Goal: Transaction & Acquisition: Download file/media

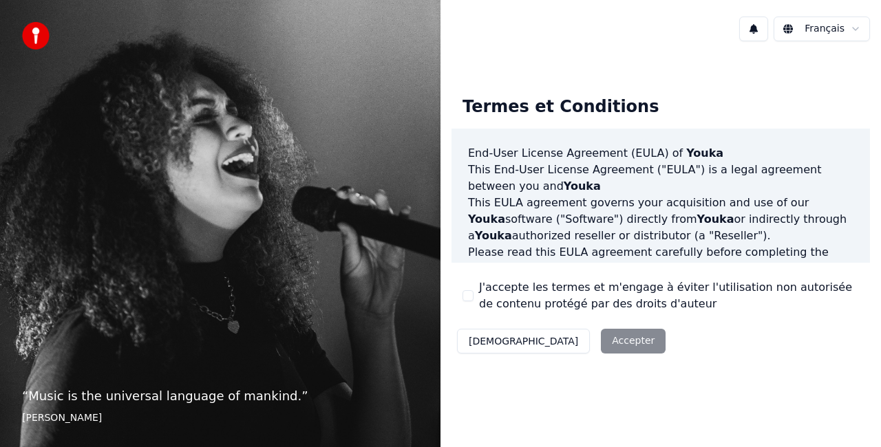
click at [468, 295] on button "J'accepte les termes et m'engage à éviter l'utilisation non autorisée de conten…" at bounding box center [468, 295] width 11 height 11
click at [601, 348] on button "Accepter" at bounding box center [633, 341] width 65 height 25
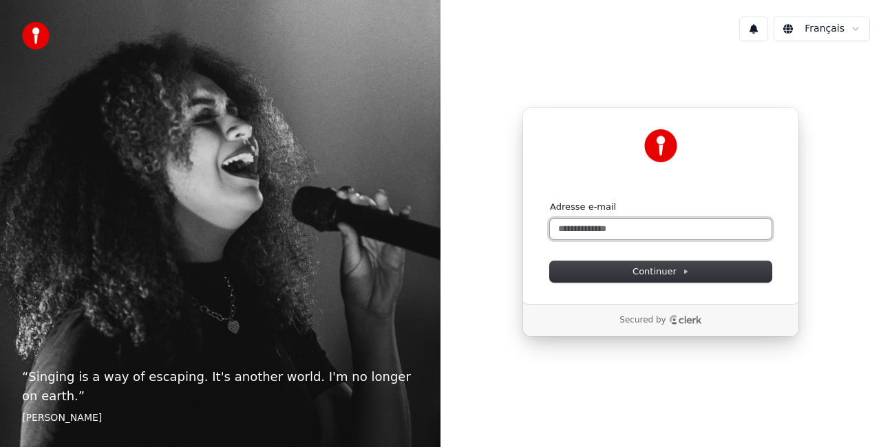
click at [618, 229] on input "Adresse e-mail" at bounding box center [661, 229] width 222 height 21
click at [550, 201] on button "submit" at bounding box center [550, 201] width 0 height 0
type input "**********"
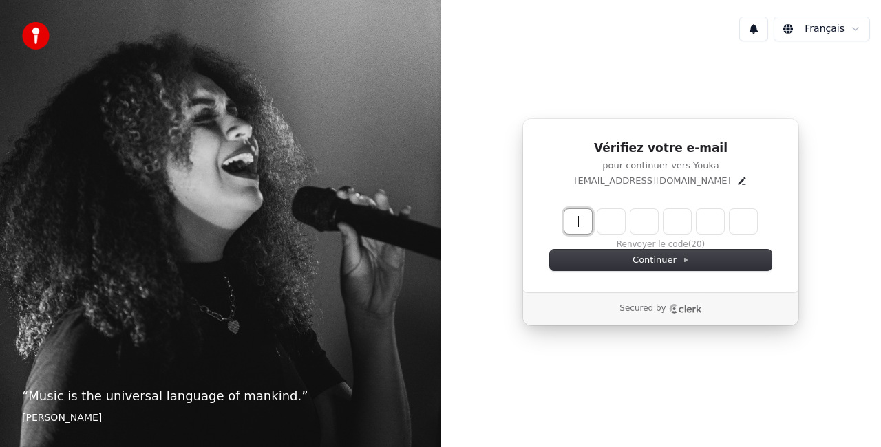
click at [577, 222] on input "Enter verification code" at bounding box center [674, 221] width 220 height 25
paste input "******"
type input "******"
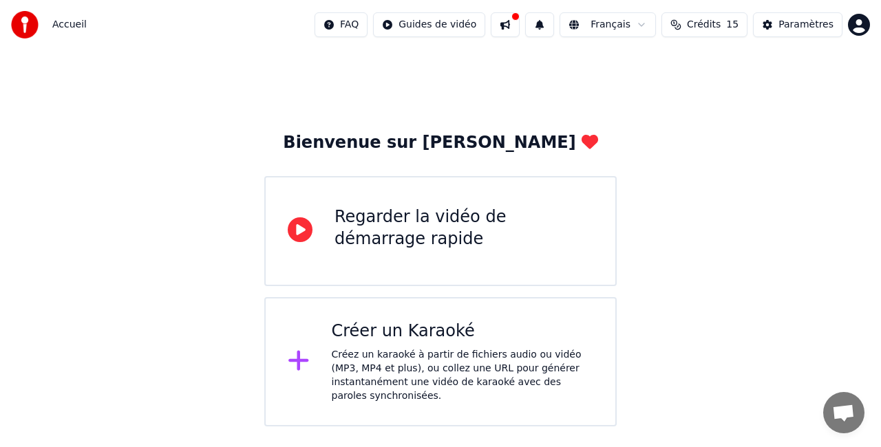
click at [427, 263] on div "Regarder la vidéo de démarrage rapide" at bounding box center [440, 231] width 352 height 110
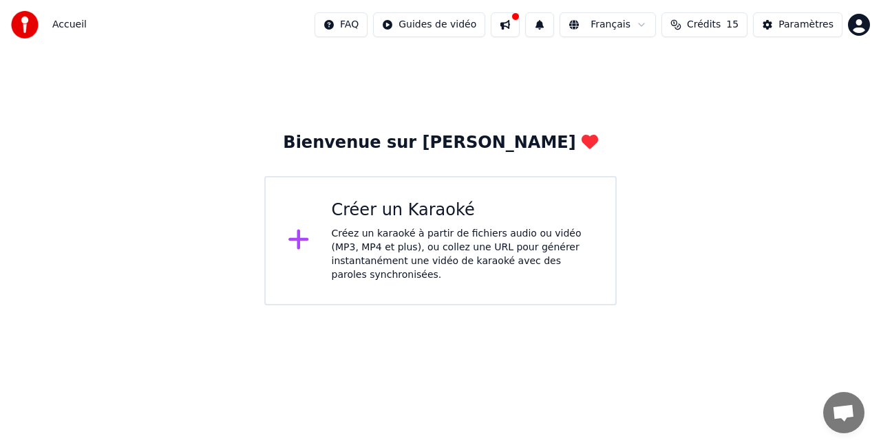
click at [343, 222] on div "Créer un Karaoké Créez un karaoké à partir de fichiers audio ou vidéo (MP3, MP4…" at bounding box center [463, 241] width 262 height 83
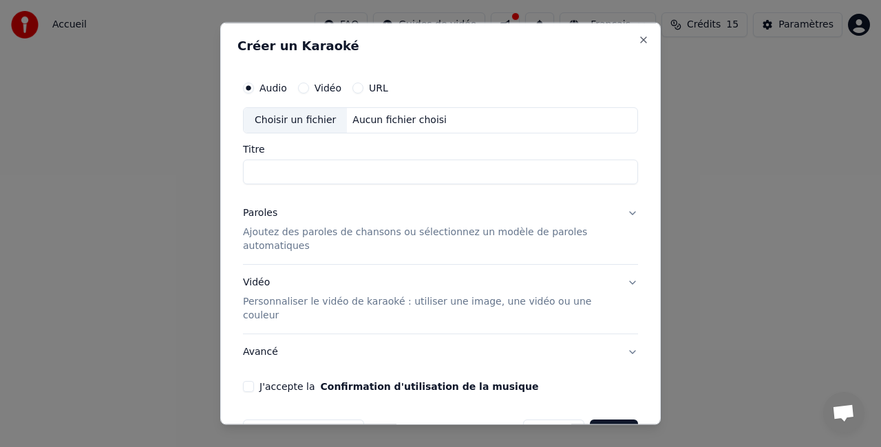
click at [304, 87] on button "Vidéo" at bounding box center [303, 88] width 11 height 11
click at [309, 114] on div "Choisir un fichier" at bounding box center [295, 120] width 103 height 25
click at [262, 85] on label "Audio" at bounding box center [273, 88] width 28 height 10
click at [254, 85] on button "Audio" at bounding box center [248, 88] width 11 height 11
click at [295, 126] on div "Choisir un fichier" at bounding box center [295, 120] width 103 height 25
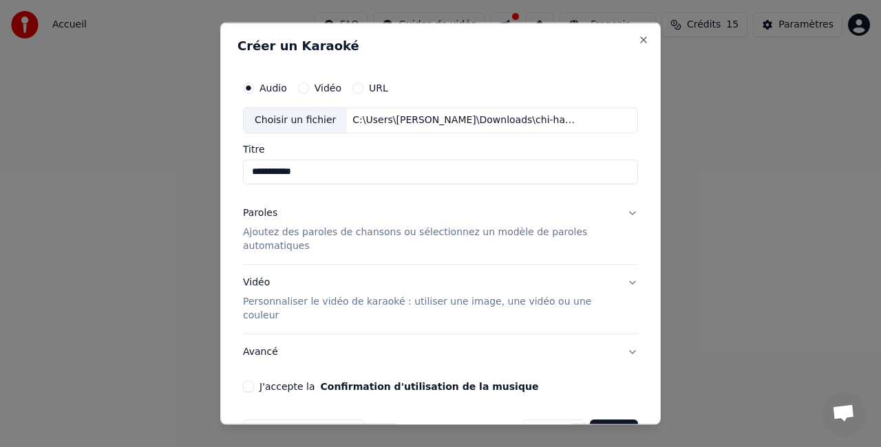
click at [312, 170] on input "**********" at bounding box center [440, 171] width 395 height 25
drag, startPoint x: 312, startPoint y: 170, endPoint x: 236, endPoint y: 159, distance: 76.5
click at [236, 159] on div "**********" at bounding box center [440, 224] width 441 height 403
type input "**********"
click at [387, 240] on p "Ajoutez des paroles de chansons ou sélectionnez un modèle de paroles automatiqu…" at bounding box center [429, 239] width 373 height 28
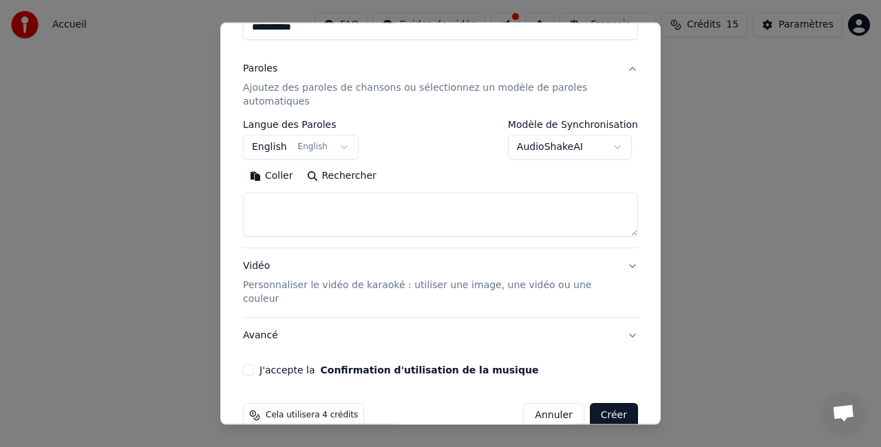
scroll to position [147, 0]
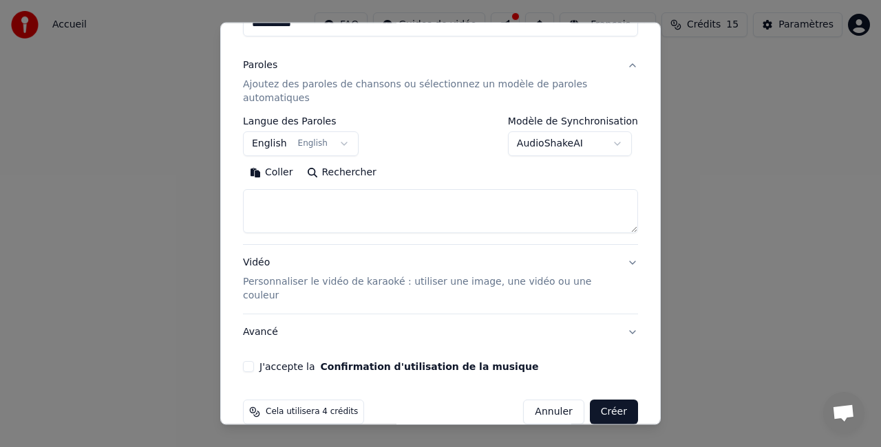
select select
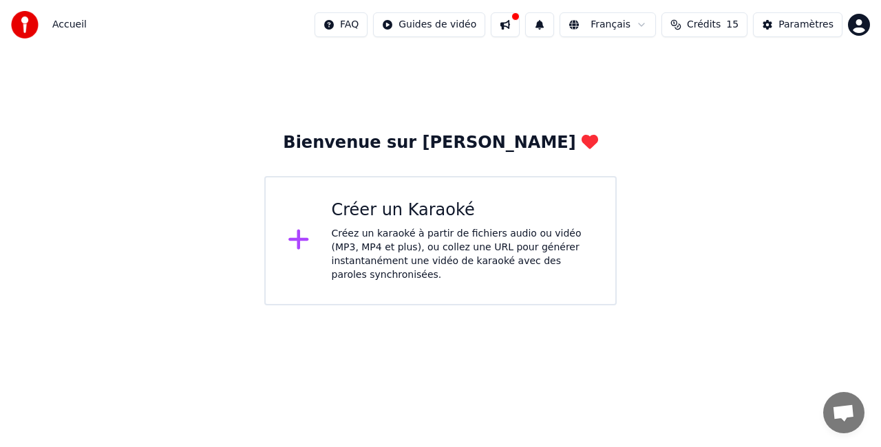
click at [443, 202] on div "Créer un Karaoké" at bounding box center [463, 211] width 262 height 22
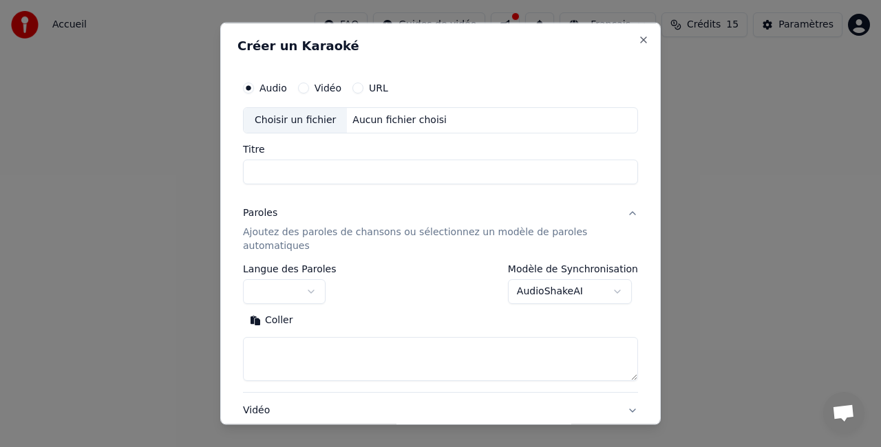
click at [306, 114] on div "Choisir un fichier" at bounding box center [295, 120] width 103 height 25
drag, startPoint x: 312, startPoint y: 176, endPoint x: 229, endPoint y: 168, distance: 84.3
click at [229, 168] on div "**********" at bounding box center [440, 224] width 441 height 403
type input "**********"
click at [310, 295] on button "button" at bounding box center [284, 291] width 83 height 25
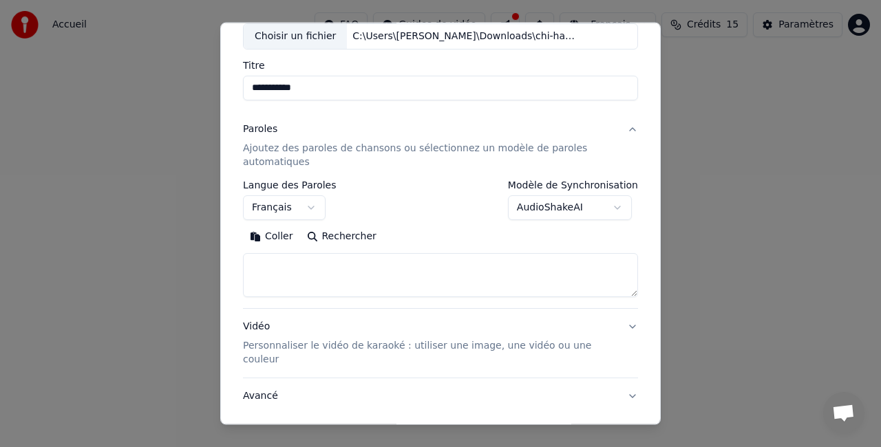
scroll to position [99, 0]
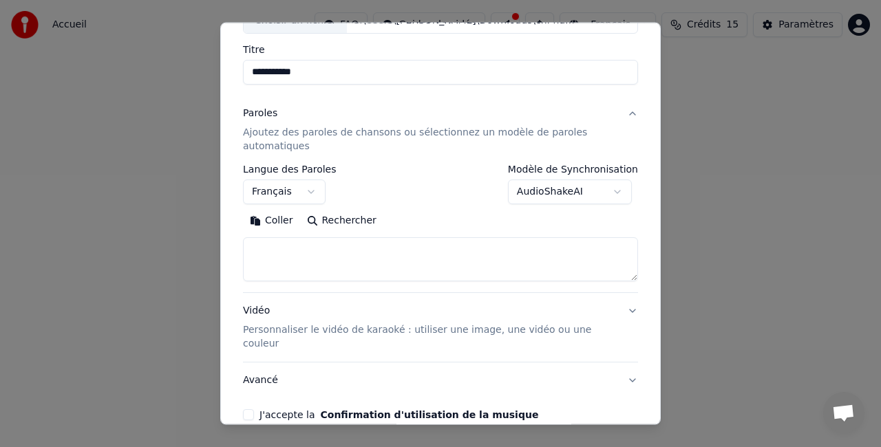
click at [428, 263] on textarea at bounding box center [440, 259] width 395 height 44
paste textarea "**********"
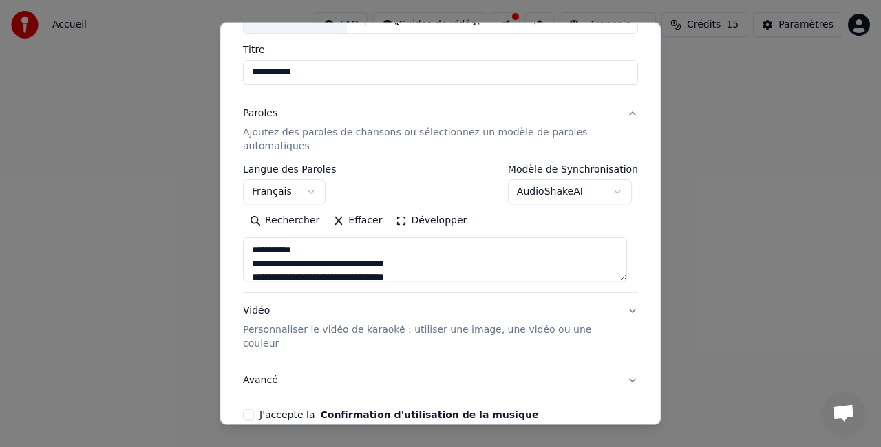
scroll to position [31, 0]
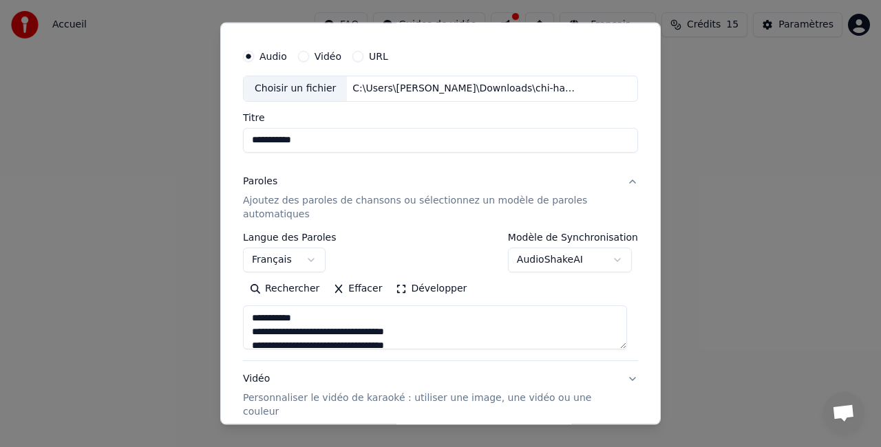
drag, startPoint x: 314, startPoint y: 314, endPoint x: 263, endPoint y: 321, distance: 51.4
click at [263, 321] on textarea at bounding box center [435, 328] width 384 height 44
click at [252, 330] on textarea at bounding box center [435, 328] width 384 height 44
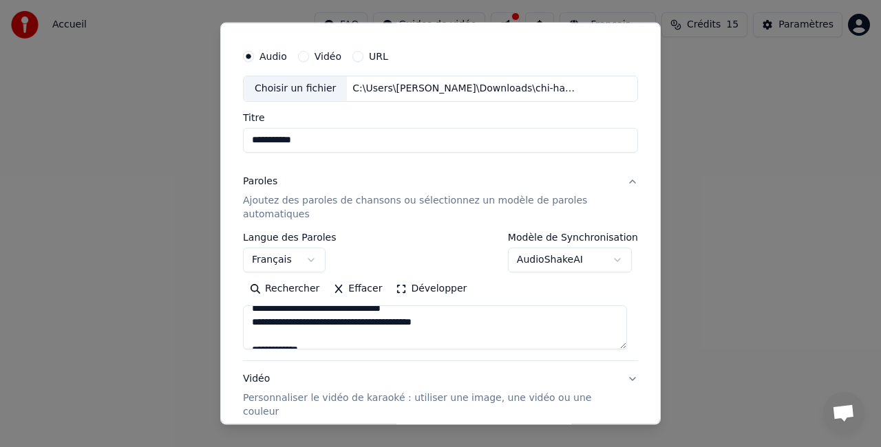
scroll to position [56, 0]
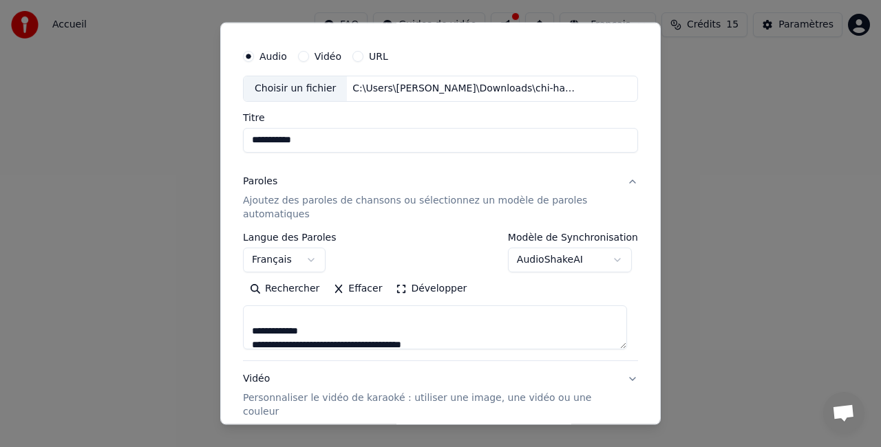
click at [253, 341] on textarea at bounding box center [435, 328] width 384 height 44
click at [251, 326] on textarea at bounding box center [435, 328] width 384 height 44
click at [253, 324] on textarea at bounding box center [435, 328] width 384 height 44
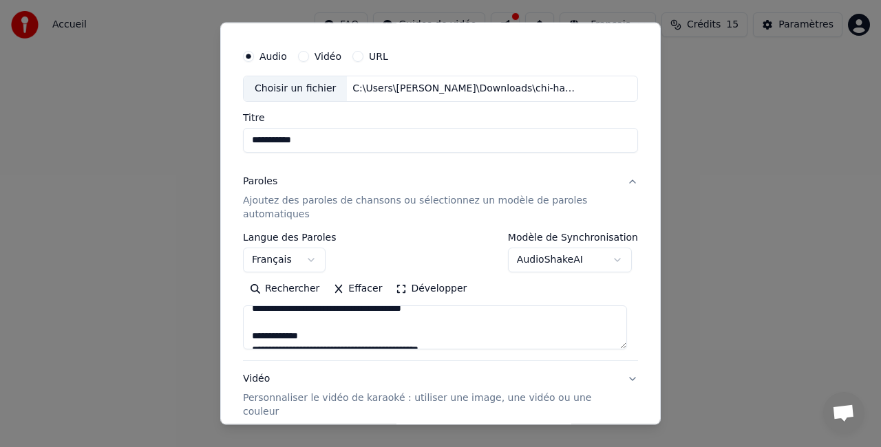
scroll to position [232, 0]
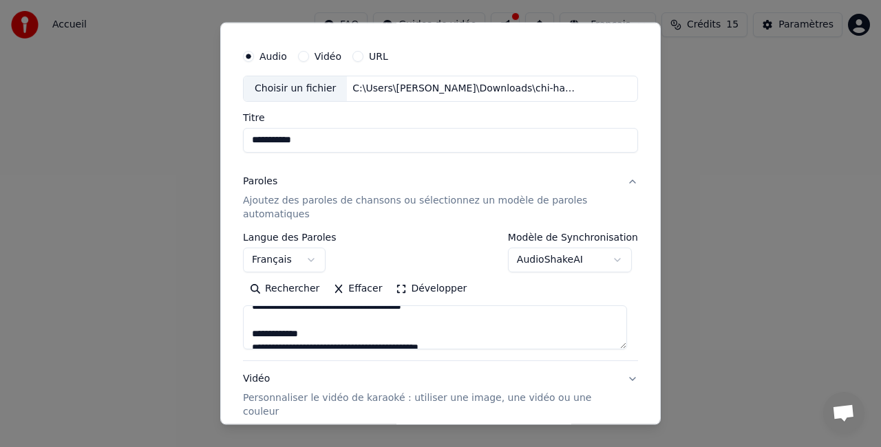
click at [253, 343] on textarea at bounding box center [435, 328] width 384 height 44
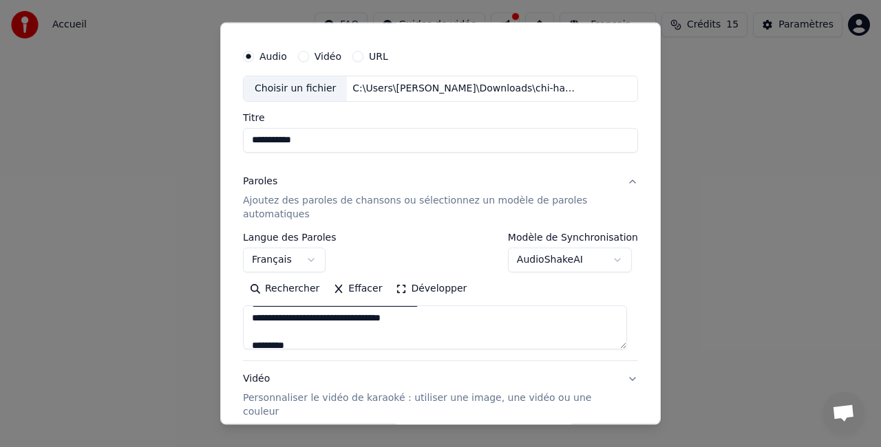
scroll to position [262, 0]
click at [287, 339] on textarea at bounding box center [435, 328] width 384 height 44
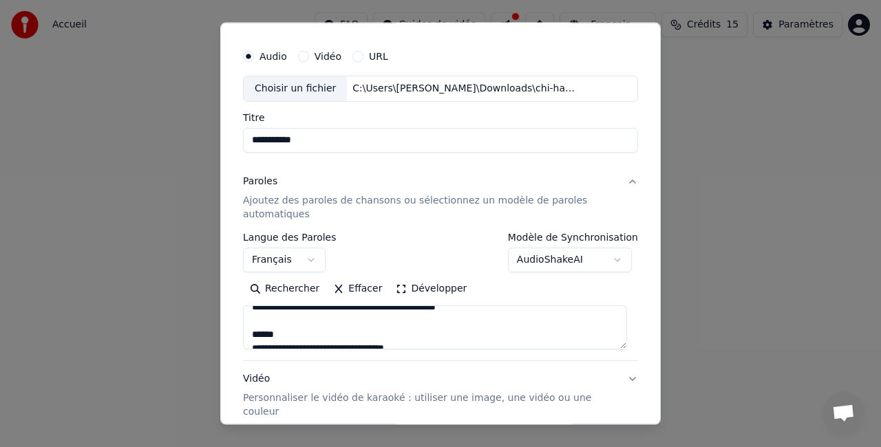
scroll to position [348, 0]
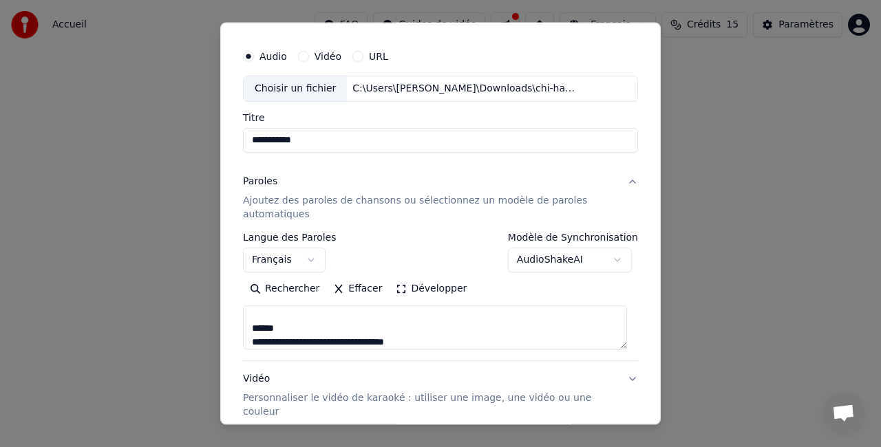
click at [282, 330] on textarea at bounding box center [435, 328] width 384 height 44
drag, startPoint x: 317, startPoint y: 320, endPoint x: 234, endPoint y: 321, distance: 83.3
click at [234, 321] on div "**********" at bounding box center [440, 224] width 441 height 403
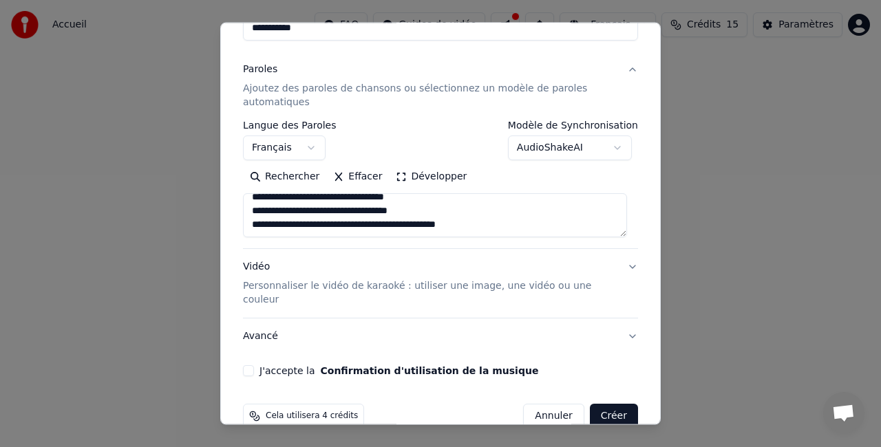
scroll to position [154, 0]
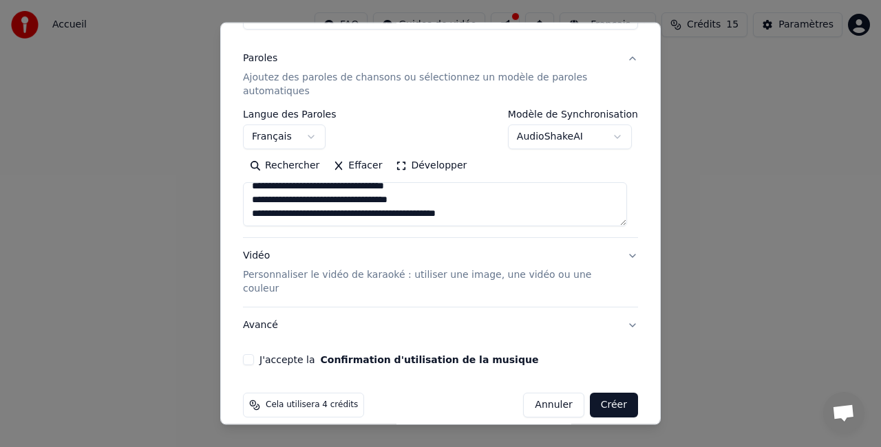
type textarea "**********"
click at [409, 279] on p "Personnaliser le vidéo de karaoké : utiliser une image, une vidéo ou une couleur" at bounding box center [429, 282] width 373 height 28
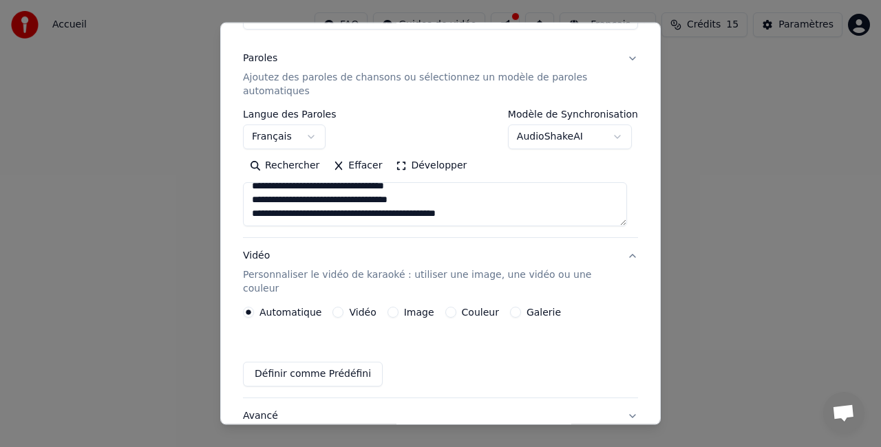
scroll to position [117, 0]
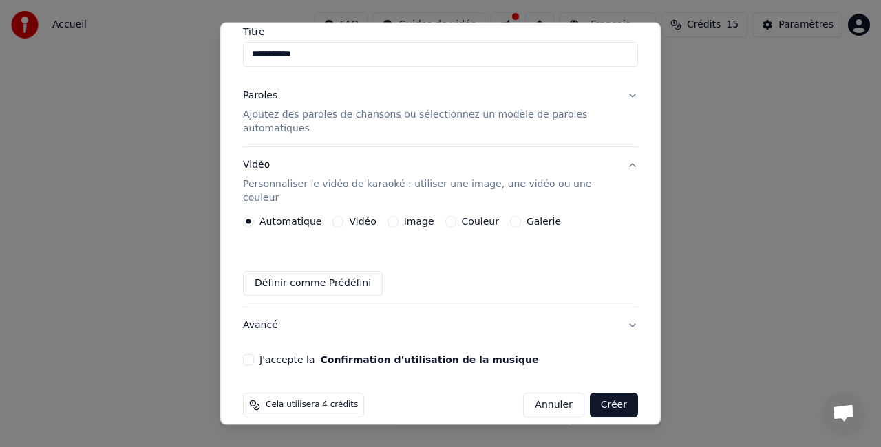
click at [392, 216] on div "Image" at bounding box center [411, 221] width 47 height 11
click at [388, 216] on button "Image" at bounding box center [393, 221] width 11 height 11
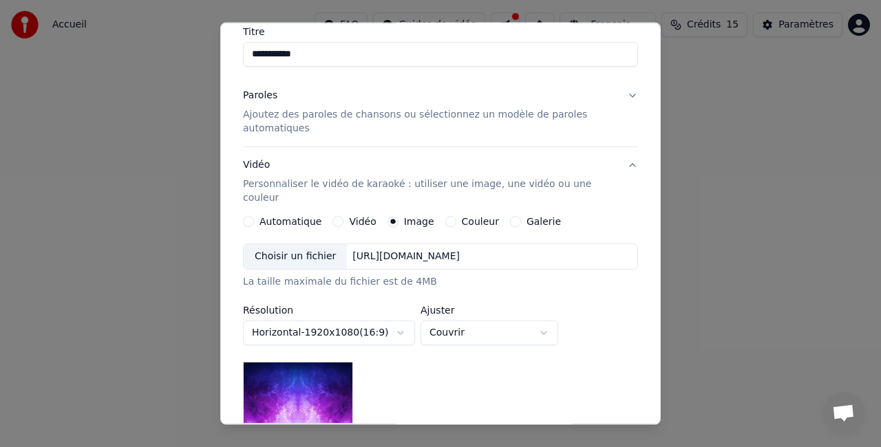
scroll to position [206, 0]
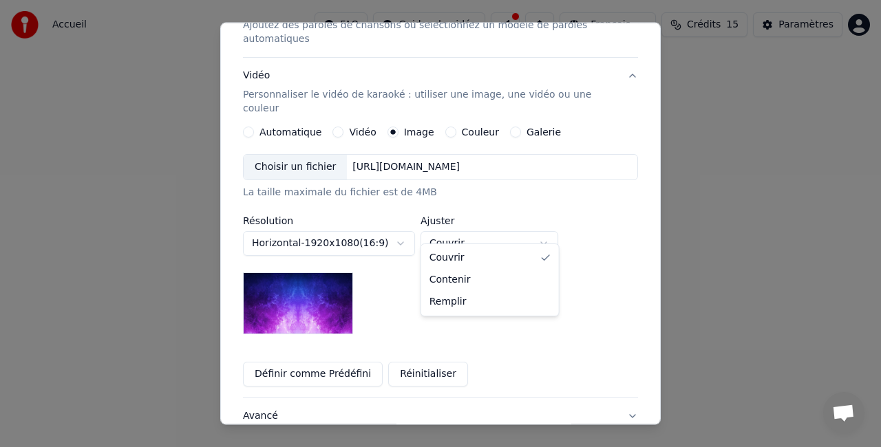
click at [516, 220] on body "**********" at bounding box center [440, 153] width 881 height 306
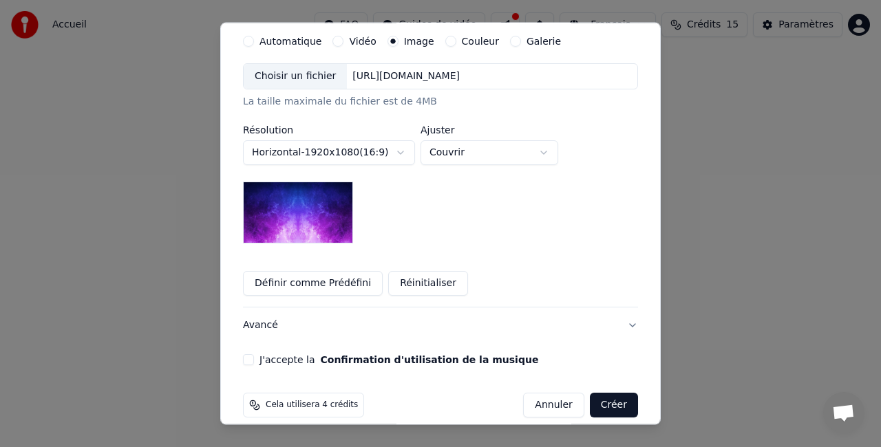
click at [286, 355] on label "J'accepte la Confirmation d'utilisation de la musique" at bounding box center [398, 360] width 279 height 10
click at [254, 354] on button "J'accepte la Confirmation d'utilisation de la musique" at bounding box center [248, 359] width 11 height 11
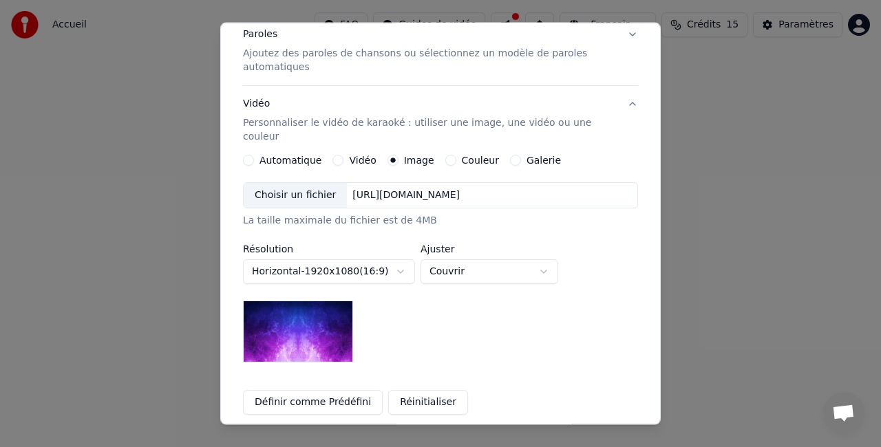
click at [308, 310] on img at bounding box center [298, 332] width 110 height 62
click at [293, 183] on div "Choisir un fichier" at bounding box center [295, 195] width 103 height 25
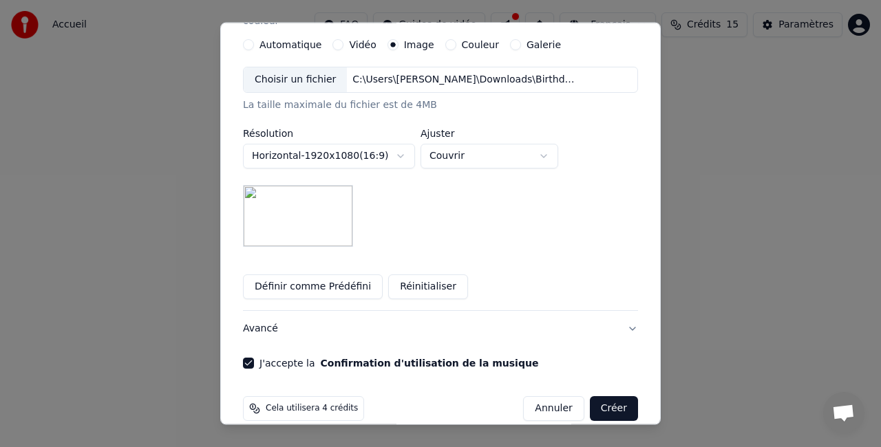
scroll to position [297, 0]
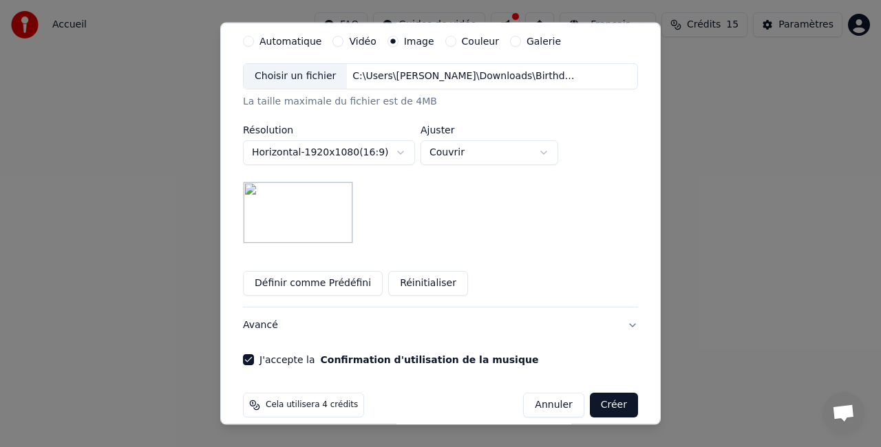
click at [300, 400] on span "Cela utilisera 4 crédits" at bounding box center [312, 405] width 92 height 11
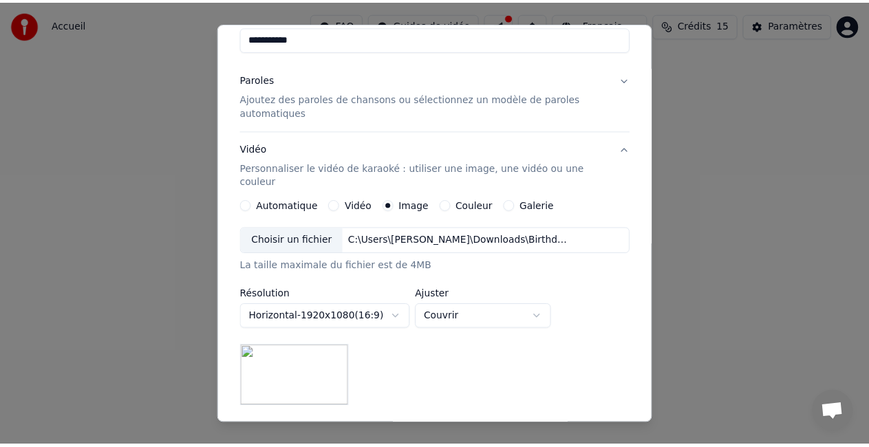
scroll to position [129, 0]
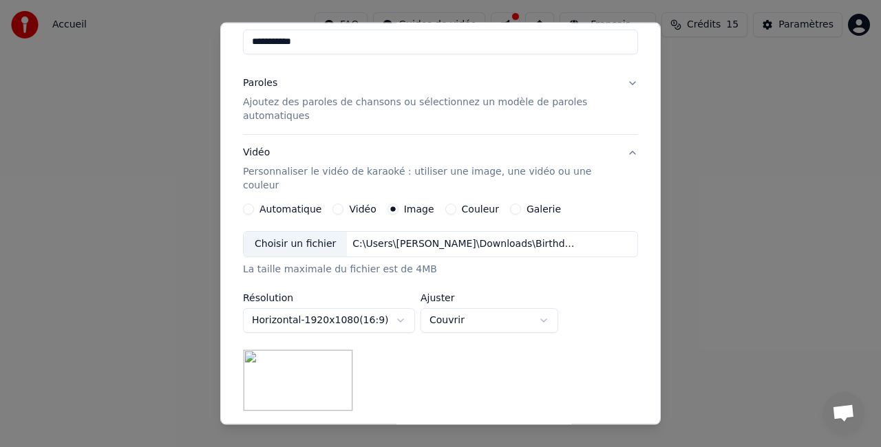
click at [282, 103] on p "Ajoutez des paroles de chansons ou sélectionnez un modèle de paroles automatiqu…" at bounding box center [429, 110] width 373 height 28
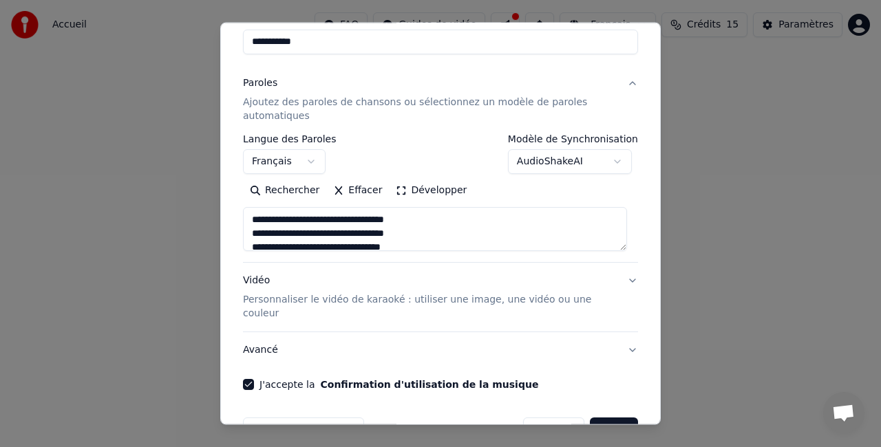
click at [608, 167] on body "**********" at bounding box center [440, 153] width 881 height 306
click at [602, 418] on button "Créer" at bounding box center [614, 430] width 48 height 25
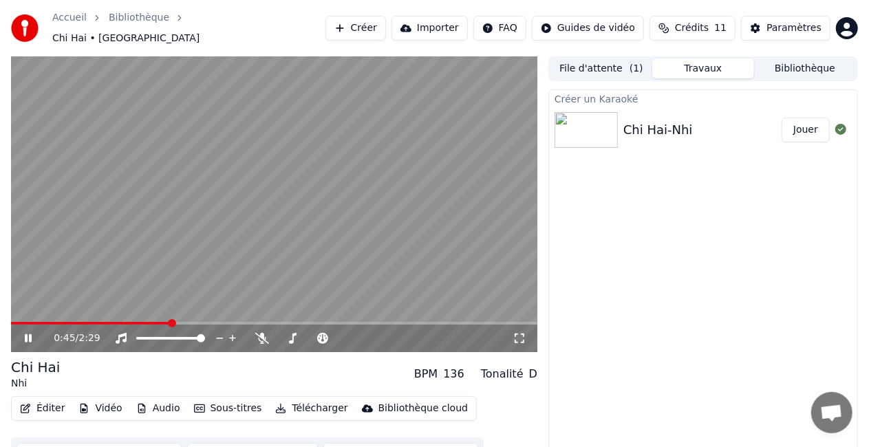
click at [17, 325] on div "0:45 / 2:29" at bounding box center [274, 339] width 527 height 28
click at [11, 319] on span at bounding box center [15, 323] width 8 height 8
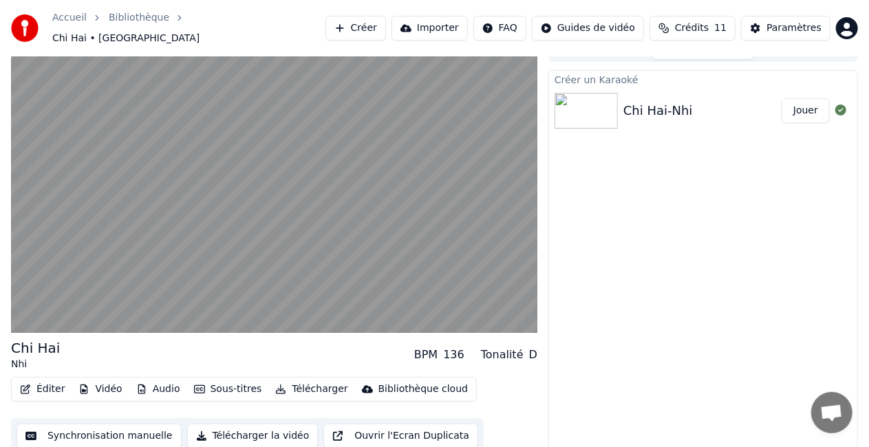
click at [44, 382] on button "Éditer" at bounding box center [42, 389] width 56 height 19
click at [273, 355] on div "Chi Hai Nhi BPM 136 Tonalité D" at bounding box center [274, 355] width 527 height 33
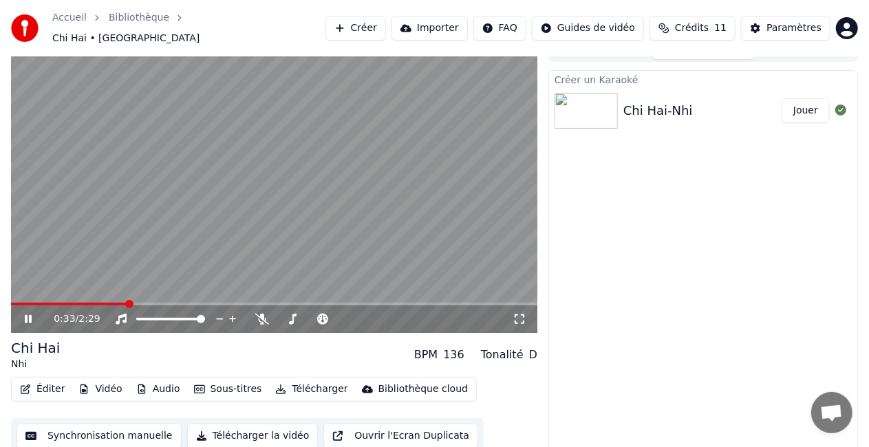
click at [128, 303] on span at bounding box center [274, 304] width 527 height 3
click at [260, 309] on body "Accueil Bibliothèque Chi Hai • Nhi Créer Importer FAQ Guides de vidéo Crédits 1…" at bounding box center [434, 204] width 869 height 447
click at [269, 312] on div at bounding box center [324, 319] width 111 height 14
click at [262, 314] on icon at bounding box center [262, 319] width 14 height 11
click at [11, 300] on span at bounding box center [15, 304] width 8 height 8
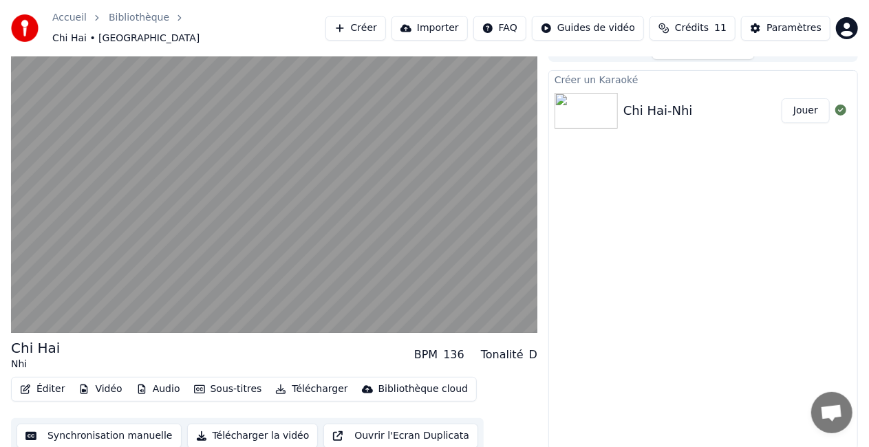
click at [50, 380] on button "Éditer" at bounding box center [42, 389] width 56 height 19
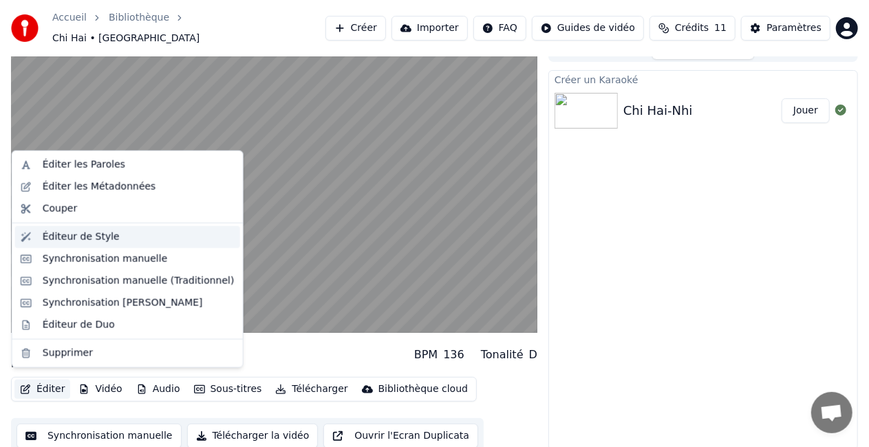
click at [111, 235] on div "Éditeur de Style" at bounding box center [139, 238] width 192 height 14
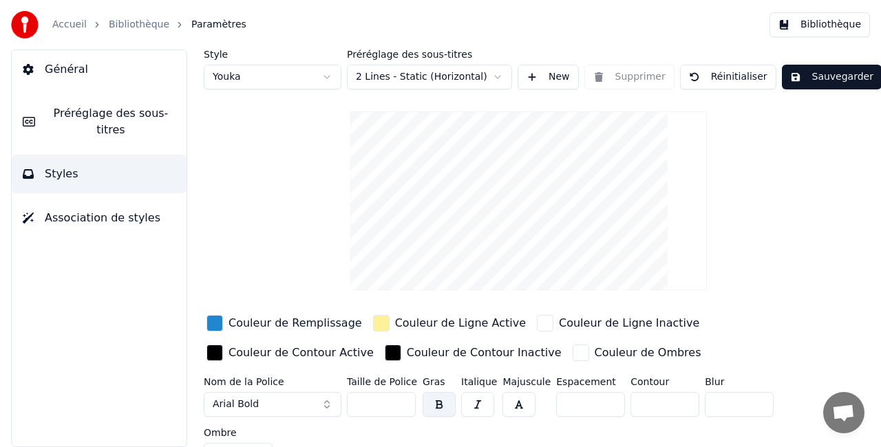
scroll to position [23, 0]
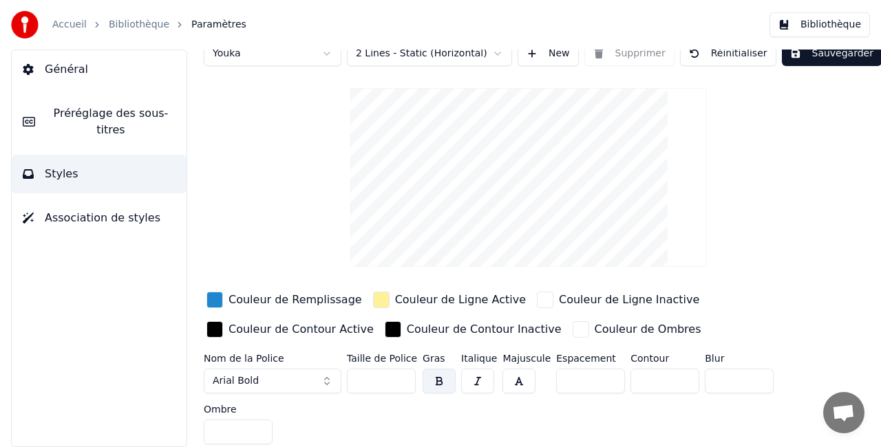
click at [105, 126] on button "Préréglage des sous-titres" at bounding box center [99, 121] width 175 height 55
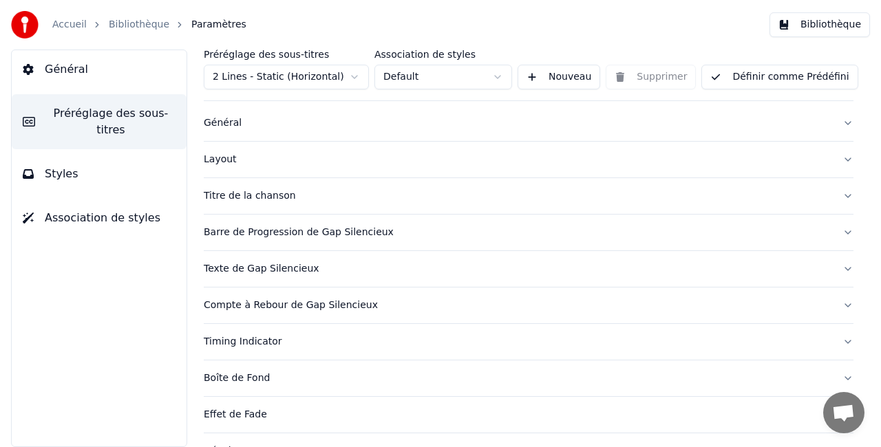
click at [105, 156] on button "Styles" at bounding box center [99, 174] width 175 height 39
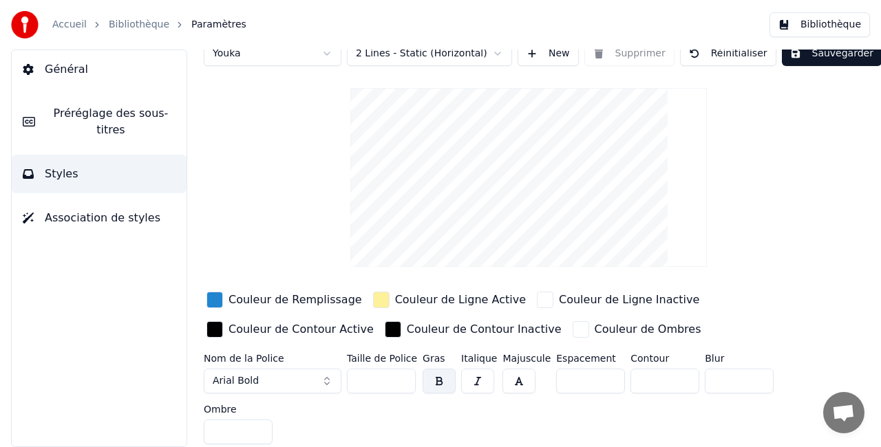
click at [218, 296] on div "button" at bounding box center [214, 300] width 17 height 17
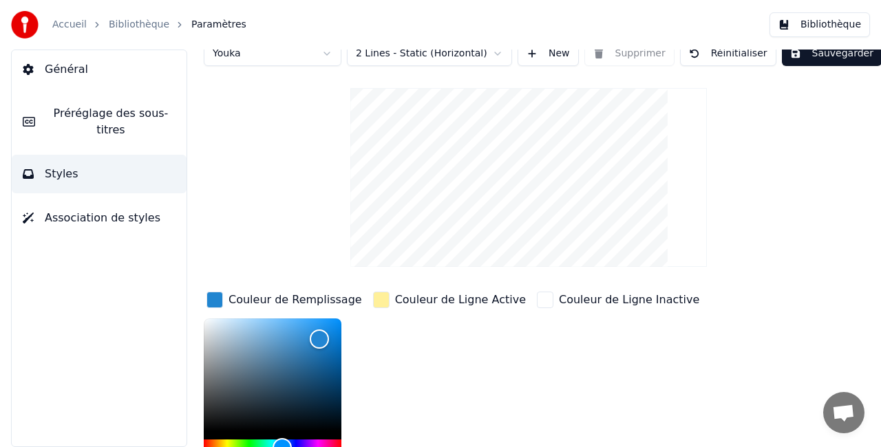
scroll to position [106, 0]
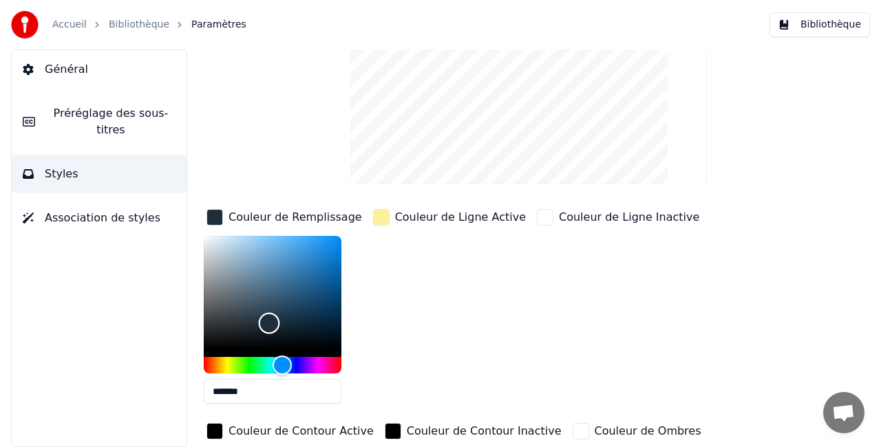
drag, startPoint x: 323, startPoint y: 255, endPoint x: 269, endPoint y: 322, distance: 86.6
click at [269, 322] on div "Color" at bounding box center [269, 322] width 21 height 21
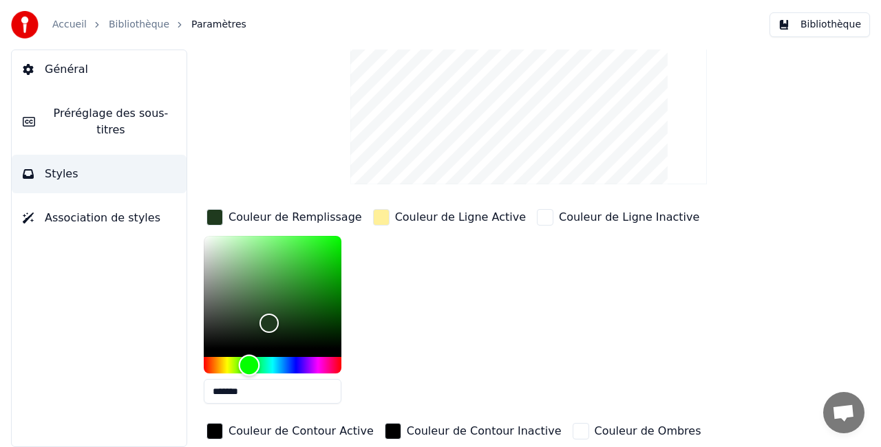
drag, startPoint x: 286, startPoint y: 365, endPoint x: 249, endPoint y: 362, distance: 37.3
click at [249, 362] on div "Hue" at bounding box center [249, 365] width 21 height 21
drag, startPoint x: 269, startPoint y: 321, endPoint x: 254, endPoint y: 285, distance: 38.9
click at [254, 285] on div "Color" at bounding box center [254, 289] width 21 height 21
drag, startPoint x: 256, startPoint y: 281, endPoint x: 269, endPoint y: 267, distance: 19.0
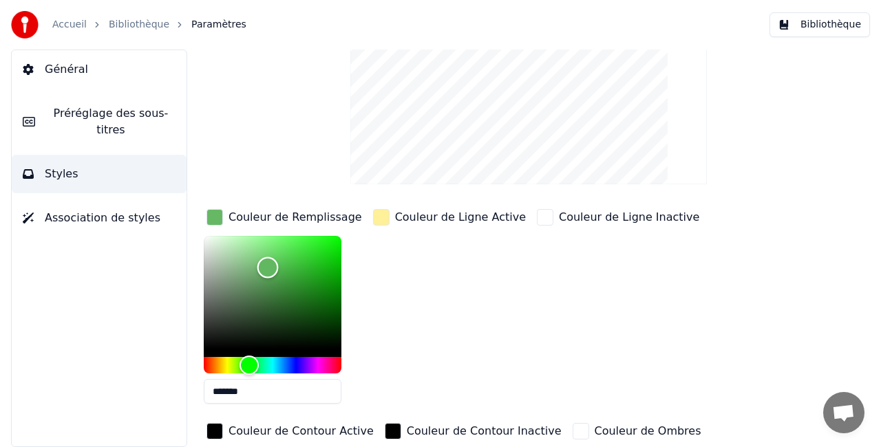
click at [269, 267] on div "Color" at bounding box center [267, 267] width 21 height 21
drag, startPoint x: 268, startPoint y: 266, endPoint x: 280, endPoint y: 264, distance: 11.9
click at [280, 264] on div "Color" at bounding box center [280, 266] width 21 height 21
type input "*******"
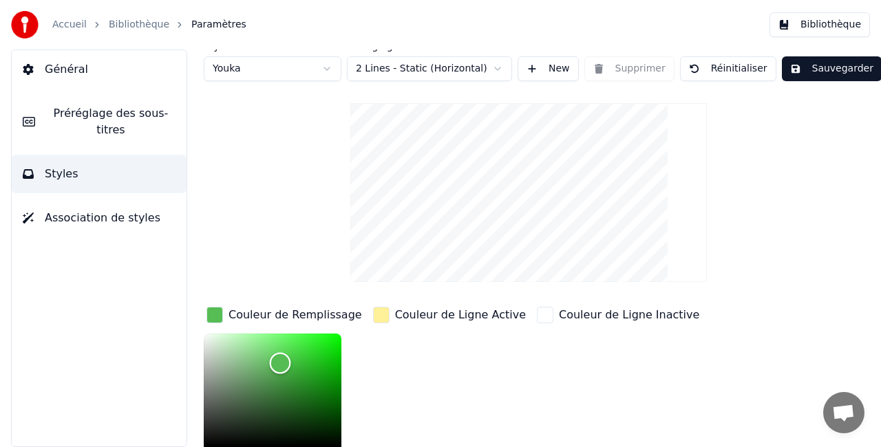
scroll to position [0, 0]
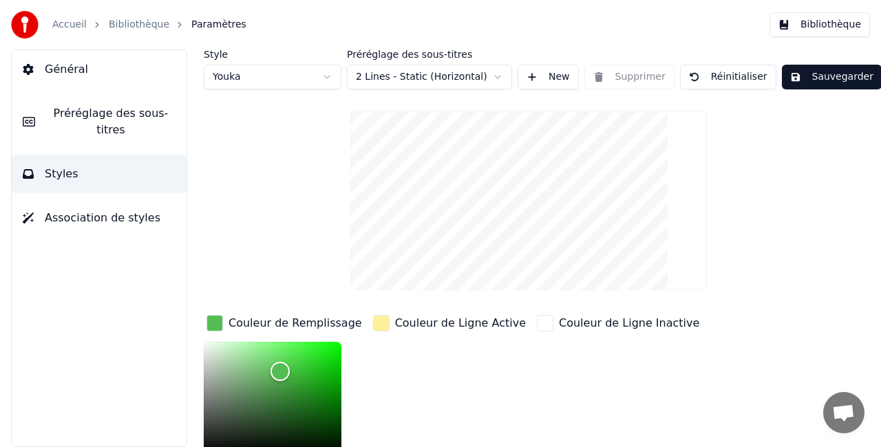
click at [520, 134] on video at bounding box center [528, 201] width 357 height 179
click at [533, 147] on video at bounding box center [528, 201] width 357 height 179
drag, startPoint x: 814, startPoint y: 74, endPoint x: 552, endPoint y: 146, distance: 271.8
click at [552, 146] on div "Style Youka Préréglage des sous-titres 2 Lines - Static (Horizontal) New Suppri…" at bounding box center [529, 354] width 650 height 608
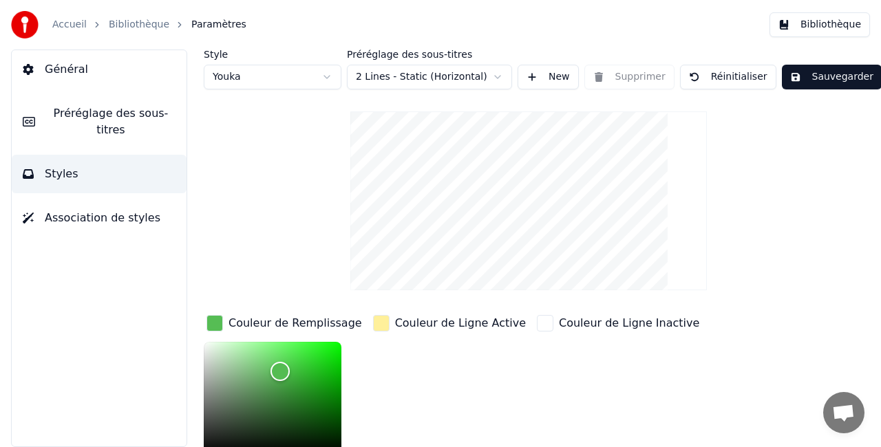
click at [540, 78] on button "New" at bounding box center [548, 77] width 61 height 25
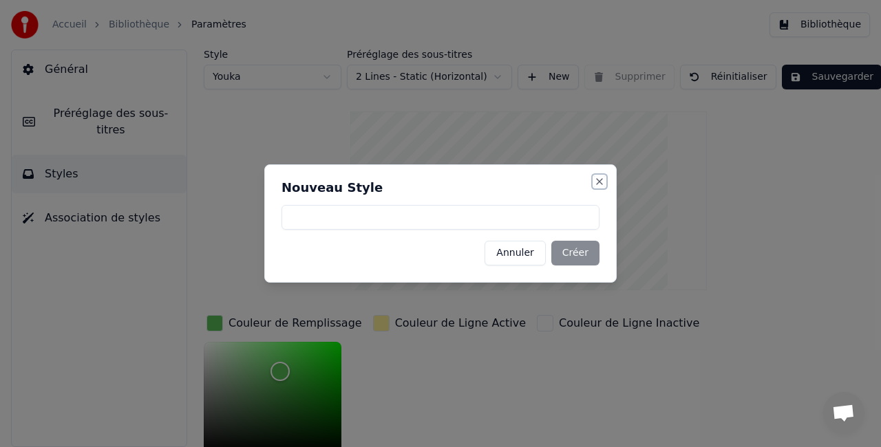
click at [602, 184] on button "Close" at bounding box center [599, 181] width 11 height 11
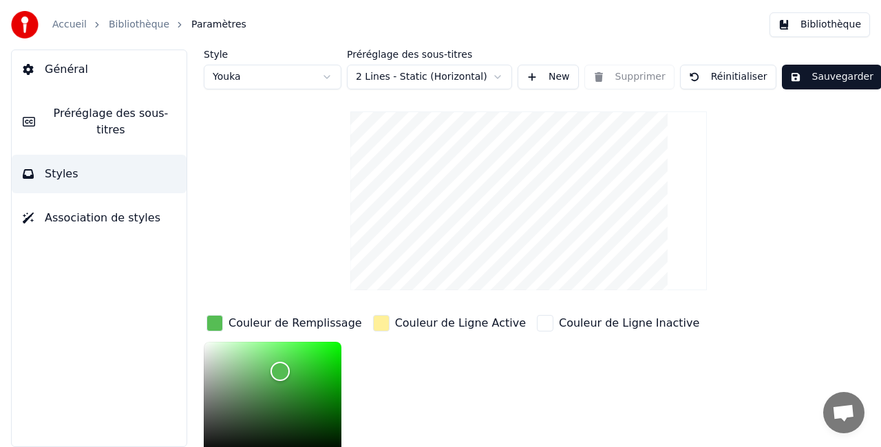
click at [834, 74] on button "Sauvegarder" at bounding box center [832, 77] width 100 height 25
click at [118, 118] on span "Préréglage des sous-titres" at bounding box center [110, 121] width 129 height 33
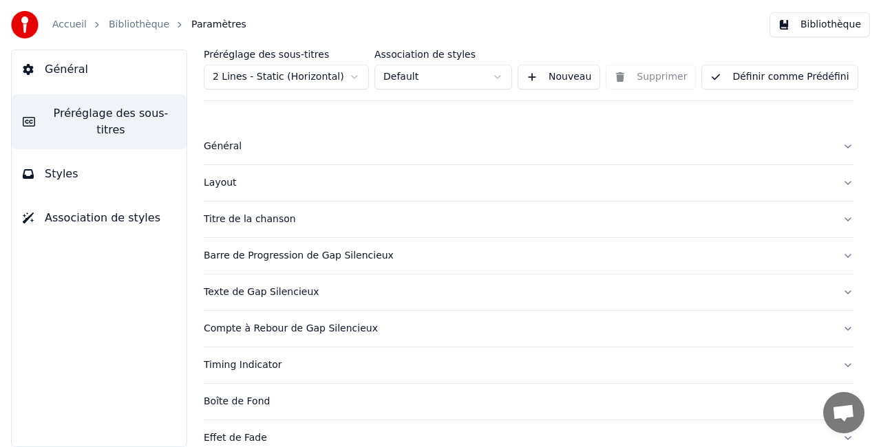
click at [116, 158] on button "Styles" at bounding box center [99, 174] width 175 height 39
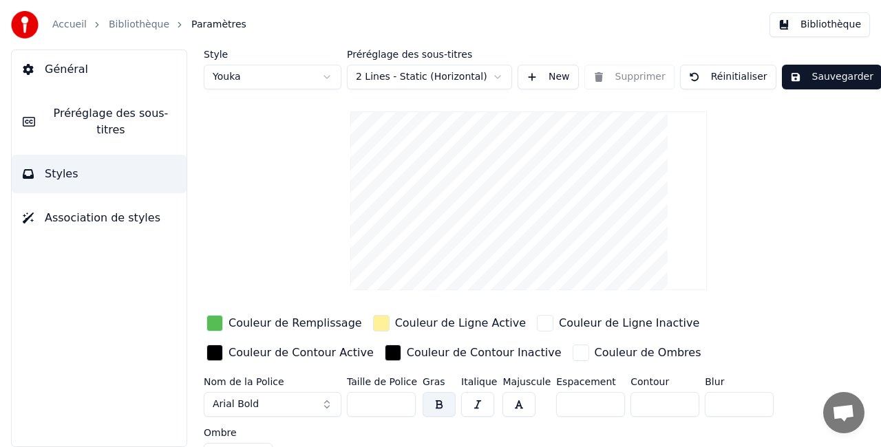
click at [809, 17] on button "Bibliothèque" at bounding box center [820, 24] width 100 height 25
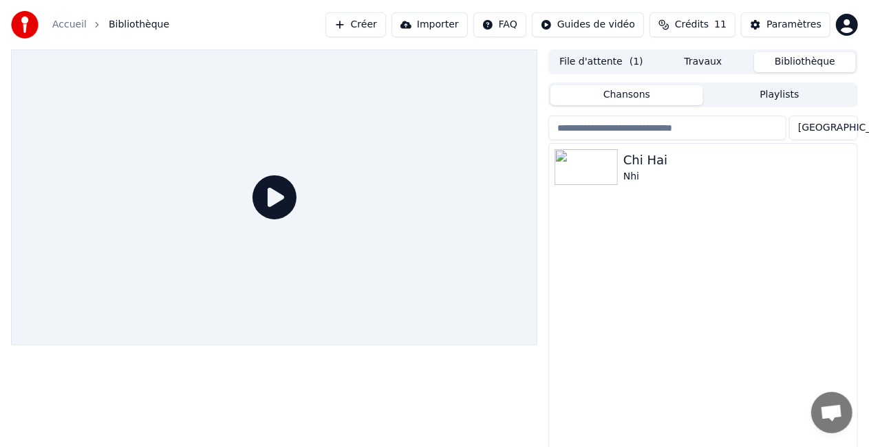
click at [255, 203] on icon at bounding box center [275, 198] width 44 height 44
click at [281, 199] on icon at bounding box center [275, 198] width 44 height 44
click at [767, 172] on div "Nhi" at bounding box center [731, 177] width 215 height 14
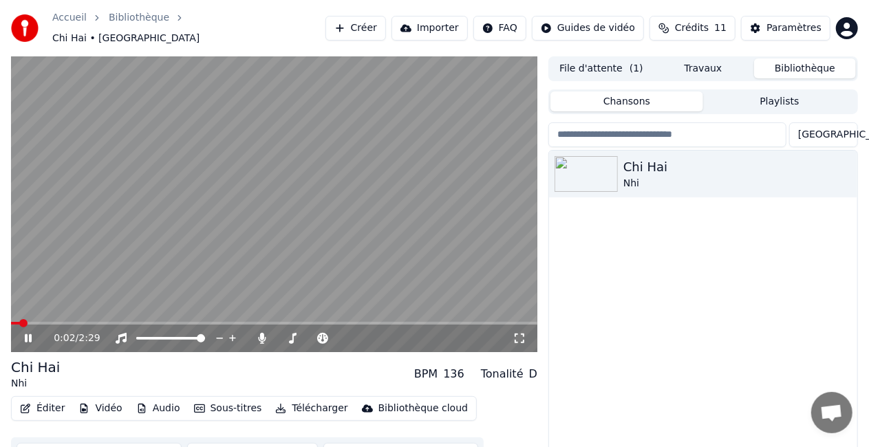
click at [28, 333] on icon at bounding box center [38, 338] width 32 height 11
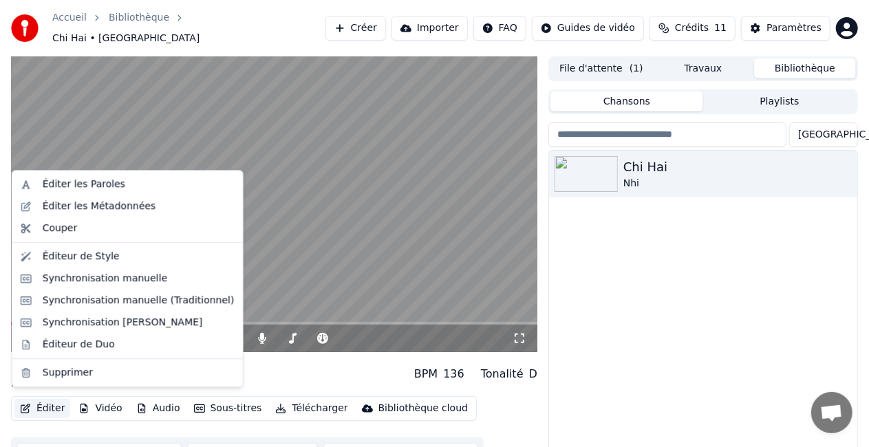
click at [47, 399] on button "Éditer" at bounding box center [42, 408] width 56 height 19
click at [118, 209] on div "Éditer les Métadonnées" at bounding box center [100, 207] width 114 height 14
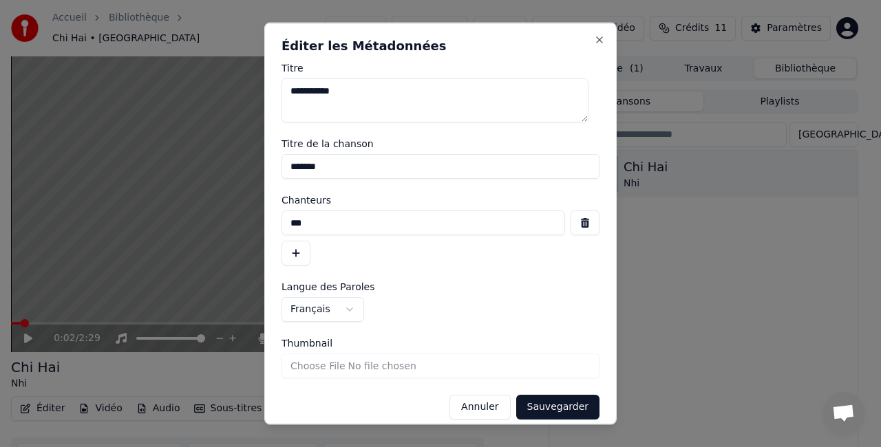
click at [334, 160] on input "*******" at bounding box center [441, 166] width 318 height 25
type input "**********"
drag, startPoint x: 330, startPoint y: 232, endPoint x: 260, endPoint y: 225, distance: 70.5
click at [260, 225] on body "**********" at bounding box center [434, 223] width 869 height 447
type input "**********"
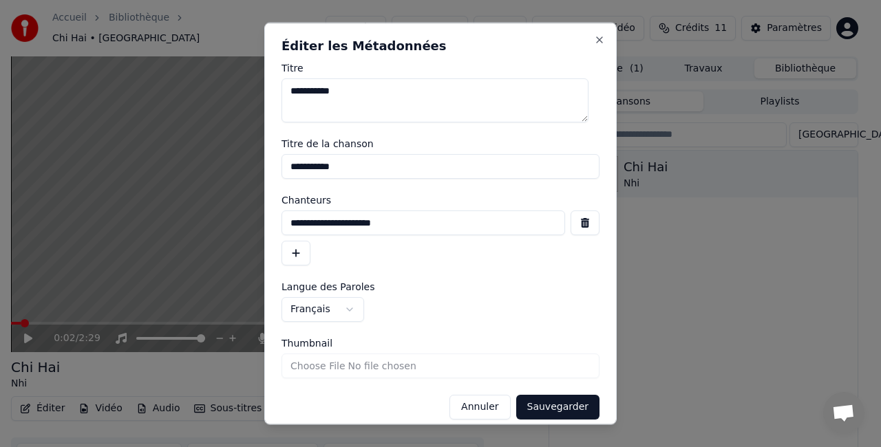
click at [558, 403] on button "Sauvegarder" at bounding box center [557, 407] width 83 height 25
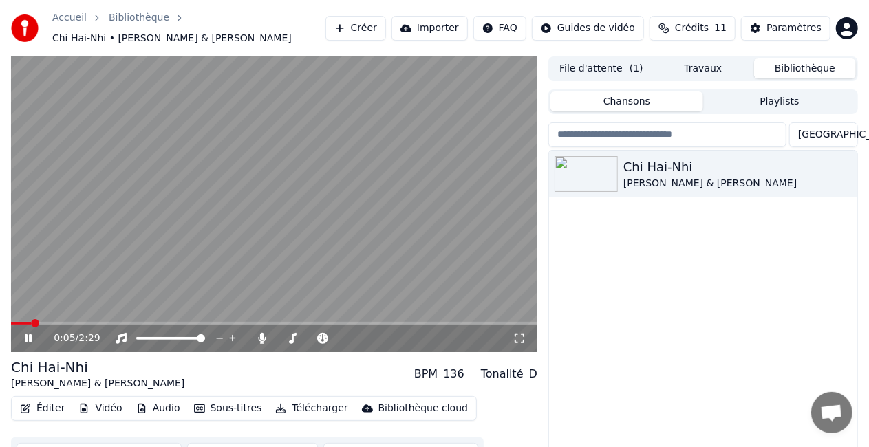
click at [46, 407] on button "Éditer" at bounding box center [42, 408] width 56 height 19
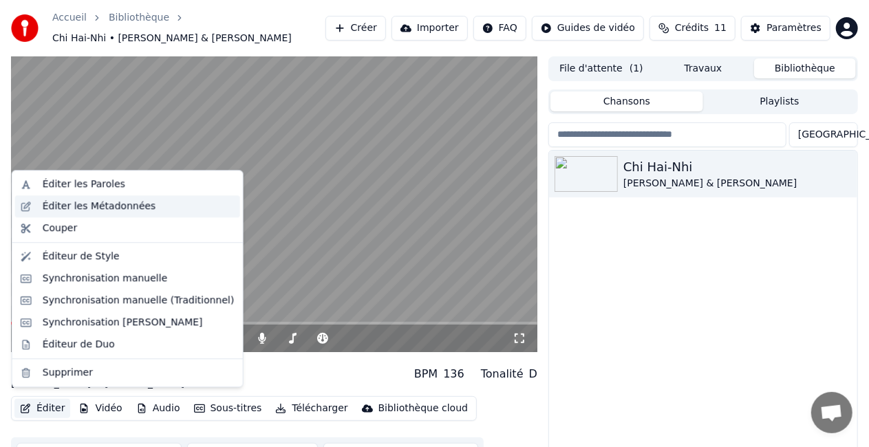
click at [85, 204] on div "Éditer les Métadonnées" at bounding box center [100, 207] width 114 height 14
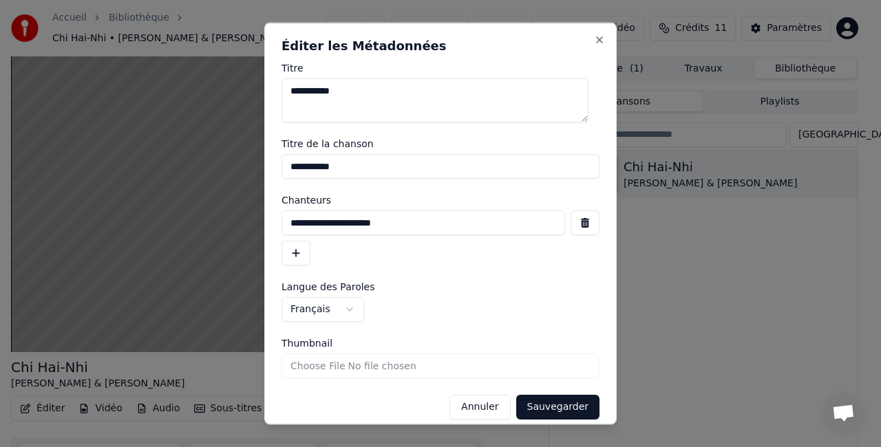
click at [362, 220] on input "**********" at bounding box center [424, 223] width 284 height 25
type input "**********"
click at [555, 402] on button "Sauvegarder" at bounding box center [557, 407] width 83 height 25
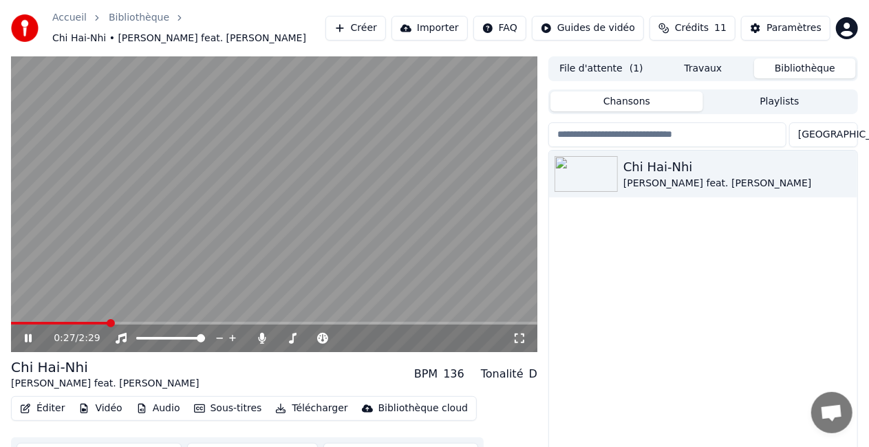
click at [48, 401] on button "Éditer" at bounding box center [42, 408] width 56 height 19
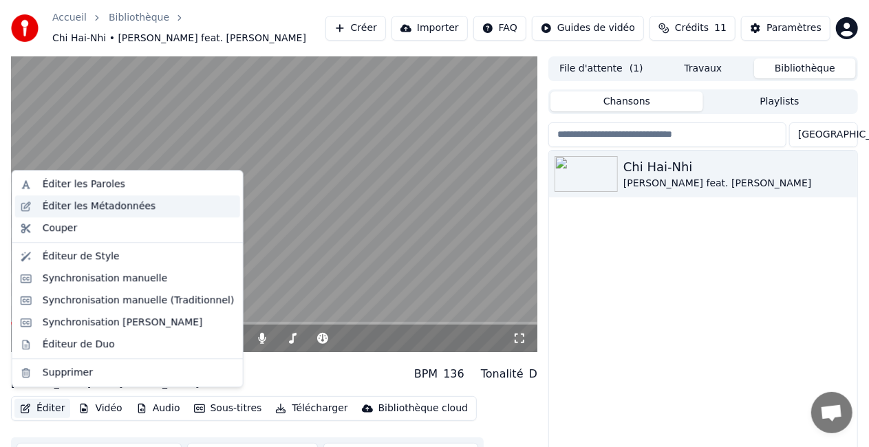
click at [136, 206] on div "Éditer les Métadonnées" at bounding box center [100, 207] width 114 height 14
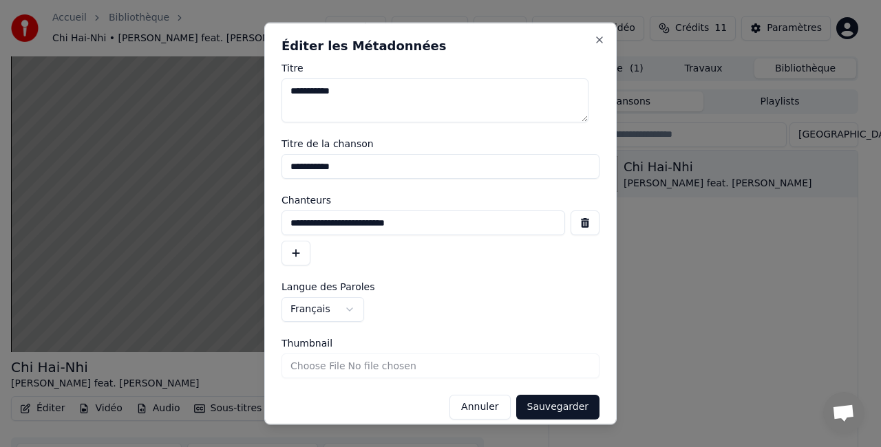
scroll to position [11, 0]
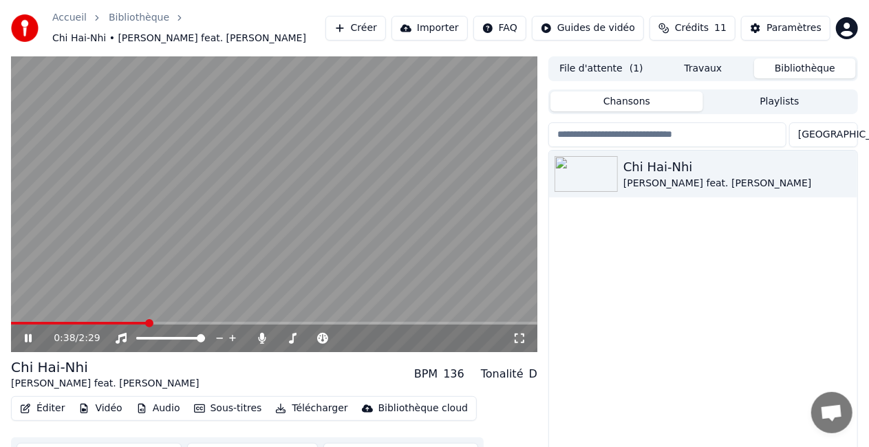
click at [407, 246] on video at bounding box center [274, 204] width 527 height 296
click at [23, 333] on icon at bounding box center [38, 338] width 32 height 11
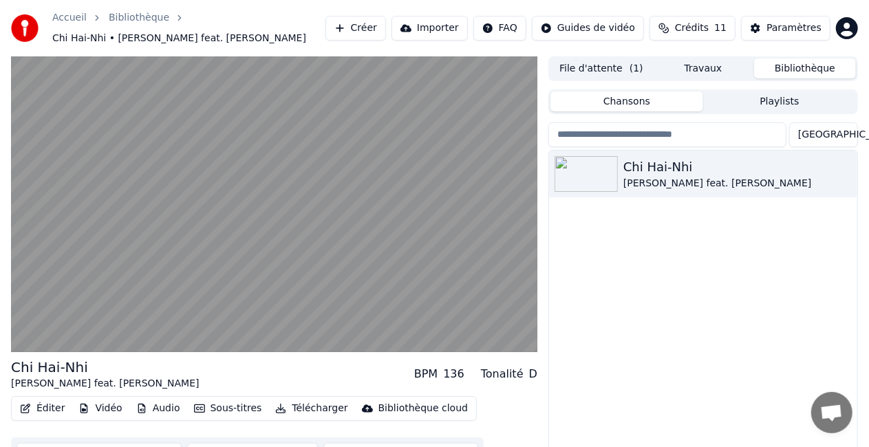
click at [819, 306] on div "Chi Hai-Nhi Pierre Grenier feat. Hélène" at bounding box center [703, 318] width 308 height 335
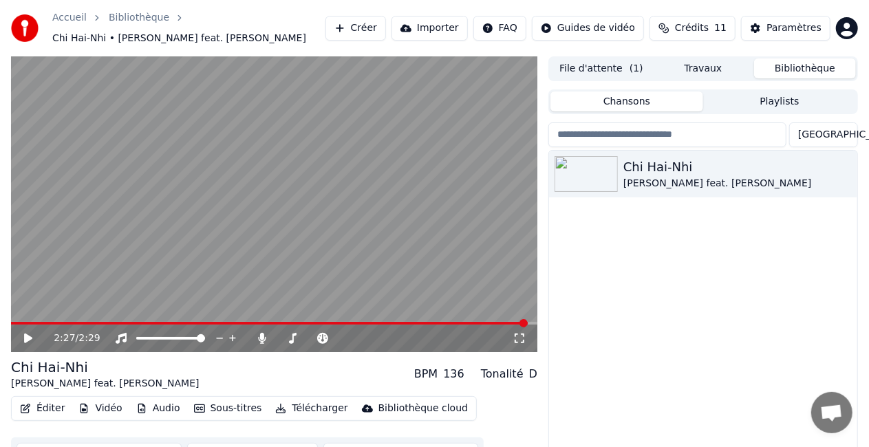
click at [19, 332] on div "2:27 / 2:29" at bounding box center [275, 339] width 516 height 14
click at [28, 334] on icon at bounding box center [28, 339] width 8 height 10
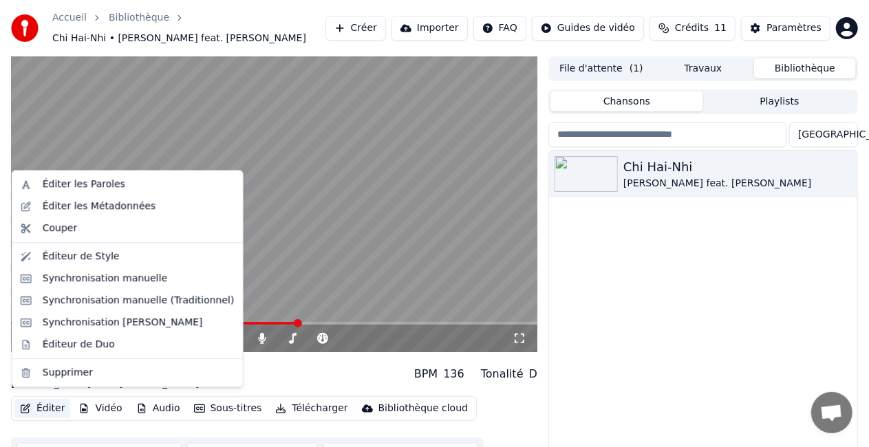
click at [51, 402] on button "Éditer" at bounding box center [42, 408] width 56 height 19
click at [113, 180] on div "Éditer les Paroles" at bounding box center [84, 185] width 83 height 14
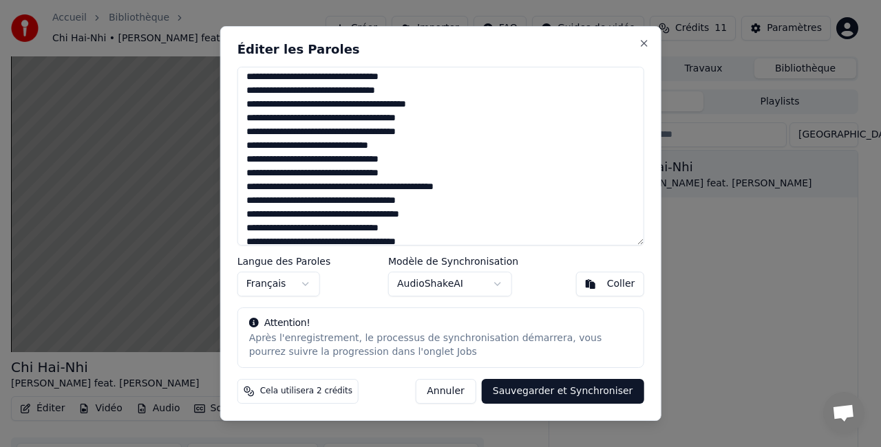
scroll to position [23, 0]
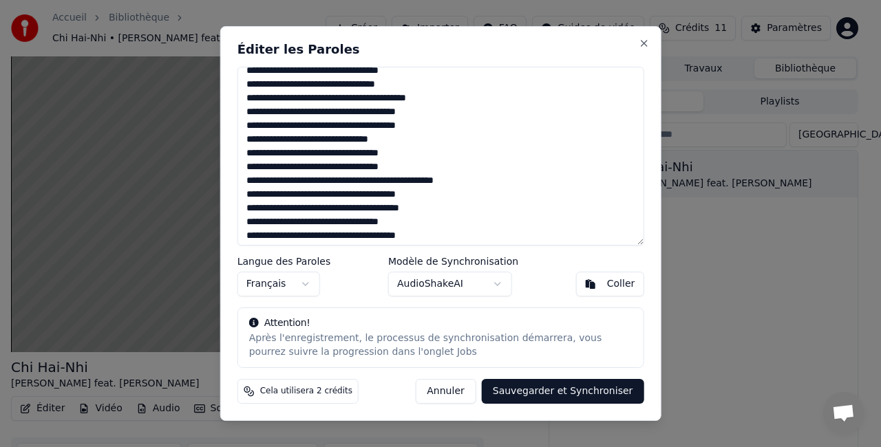
click at [409, 167] on textarea at bounding box center [440, 156] width 407 height 179
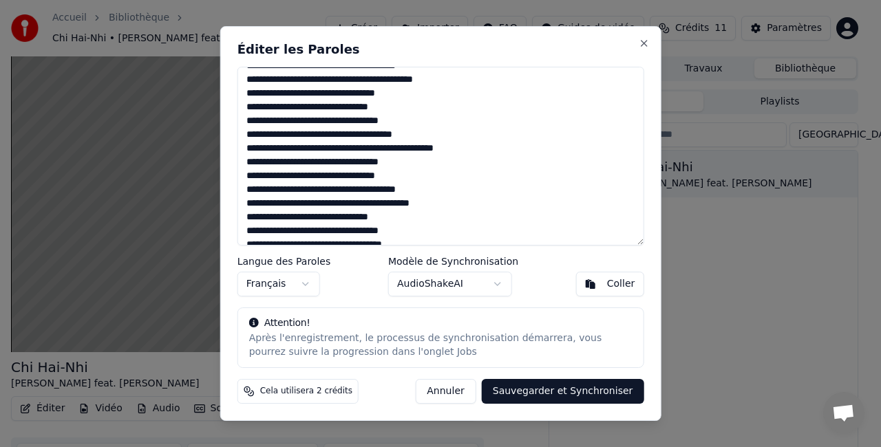
scroll to position [187, 0]
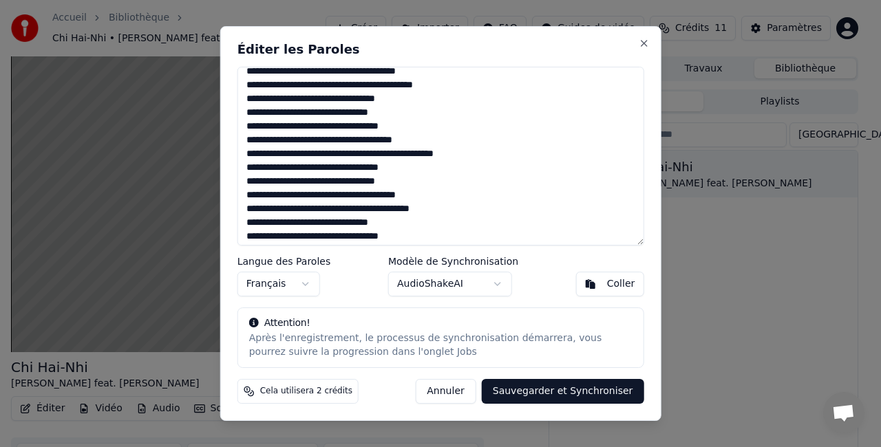
click at [401, 127] on textarea at bounding box center [440, 156] width 407 height 179
click at [643, 41] on button "Close" at bounding box center [643, 43] width 11 height 11
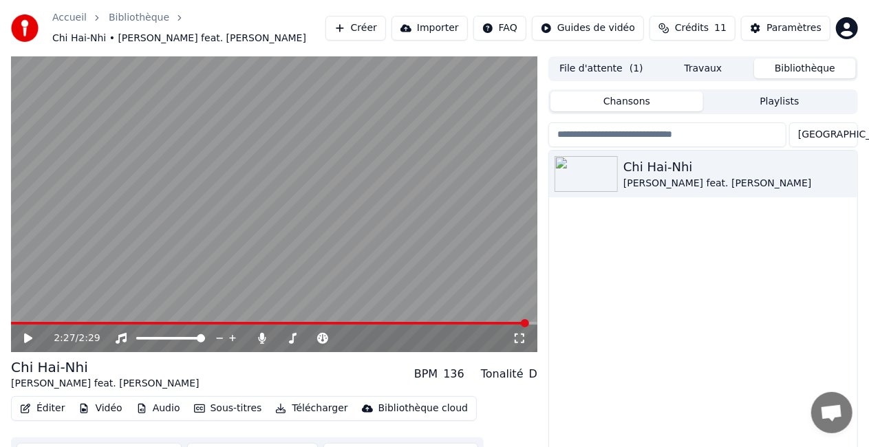
click at [286, 310] on video at bounding box center [274, 204] width 527 height 296
click at [293, 314] on video at bounding box center [274, 204] width 527 height 296
click at [26, 334] on icon at bounding box center [28, 339] width 8 height 10
click at [287, 325] on div "2:27 / 2:29" at bounding box center [274, 339] width 527 height 28
click at [388, 319] on span at bounding box center [392, 323] width 8 height 8
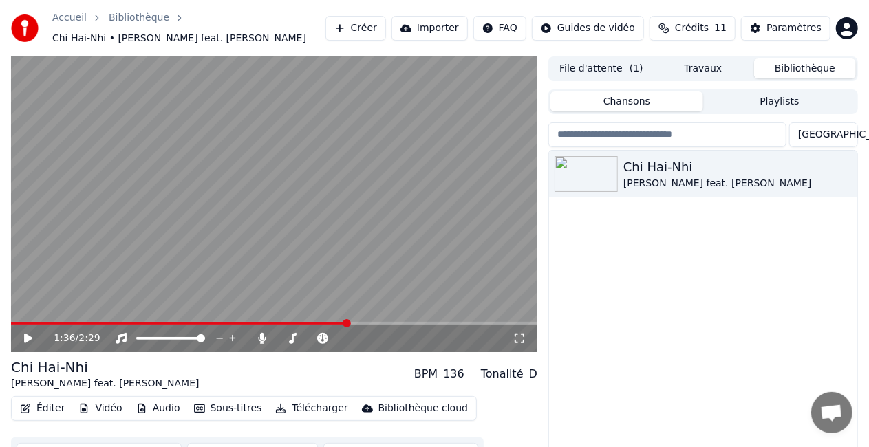
click at [25, 334] on icon at bounding box center [28, 339] width 8 height 10
click at [297, 319] on span at bounding box center [299, 323] width 8 height 8
click at [266, 319] on span at bounding box center [268, 323] width 8 height 8
click at [19, 332] on div "1:18 / 2:29" at bounding box center [275, 339] width 516 height 14
click at [25, 336] on icon at bounding box center [28, 339] width 7 height 8
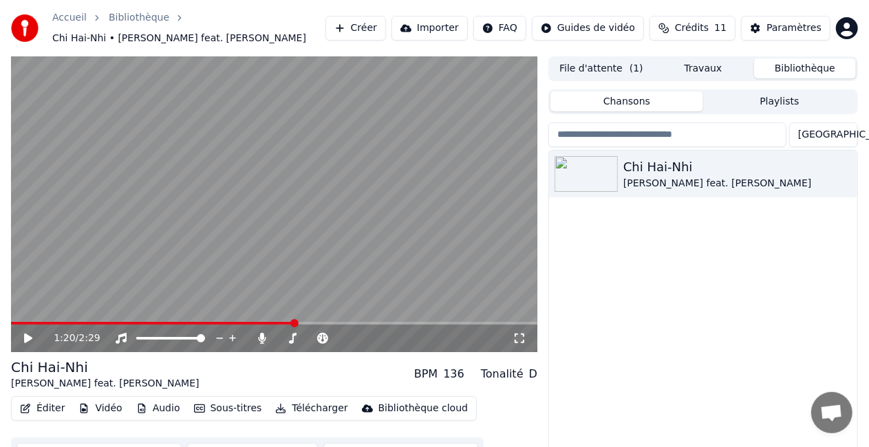
click at [48, 401] on button "Éditer" at bounding box center [42, 408] width 56 height 19
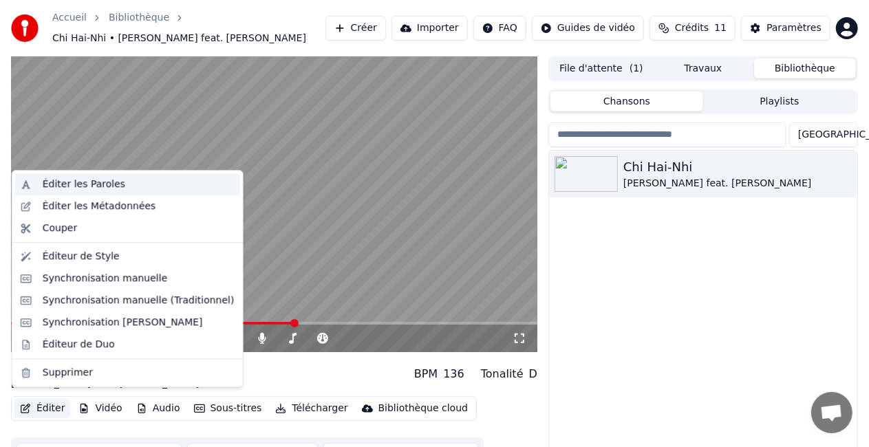
click at [102, 185] on div "Éditer les Paroles" at bounding box center [84, 185] width 83 height 14
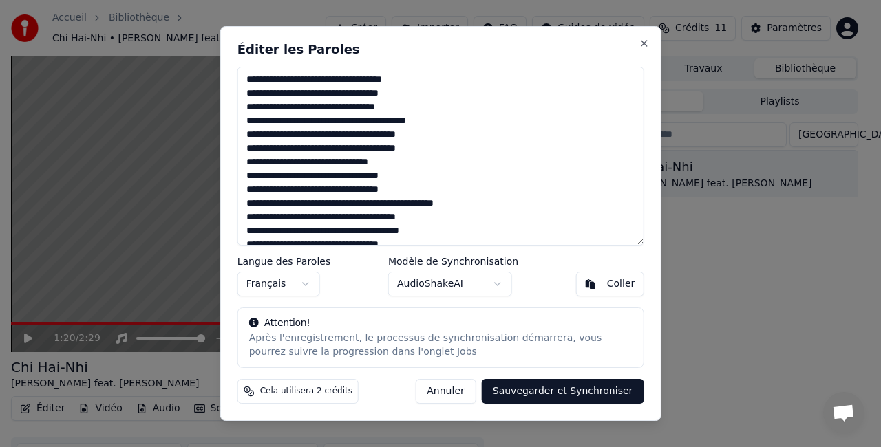
click at [400, 185] on textarea at bounding box center [440, 156] width 407 height 179
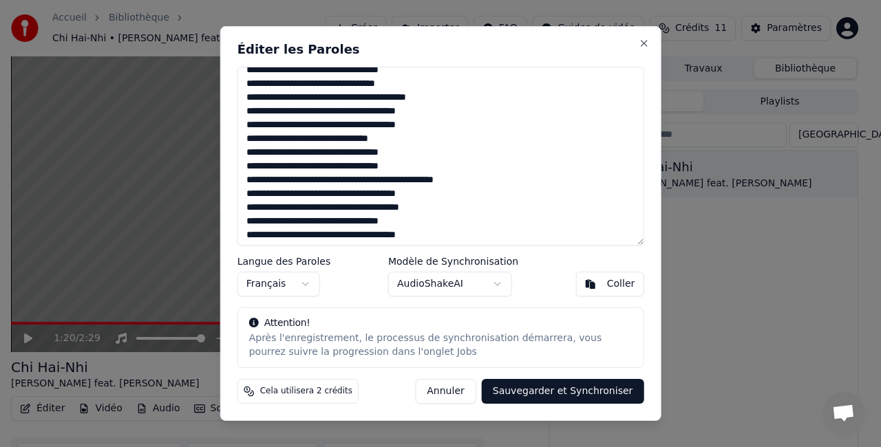
scroll to position [24, 0]
click at [400, 167] on textarea at bounding box center [440, 156] width 407 height 179
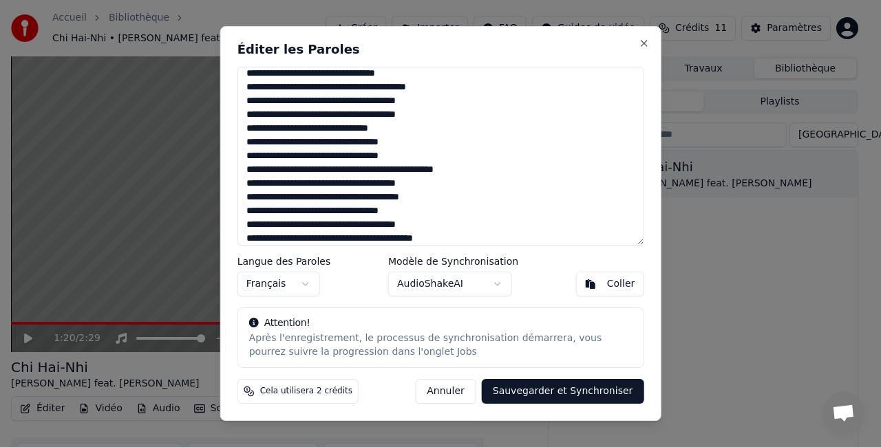
scroll to position [31, 0]
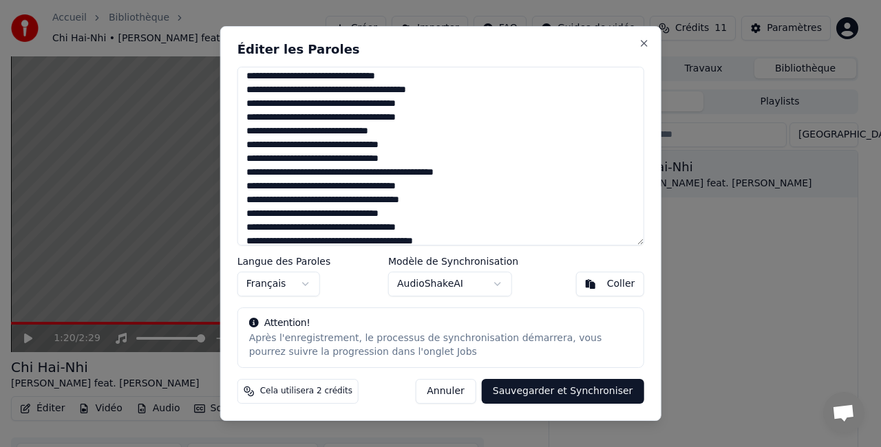
click at [454, 171] on textarea at bounding box center [440, 156] width 407 height 179
click at [396, 160] on textarea at bounding box center [440, 156] width 407 height 179
type textarea "**********"
click at [554, 392] on button "Sauvegarder et Synchroniser" at bounding box center [563, 391] width 162 height 25
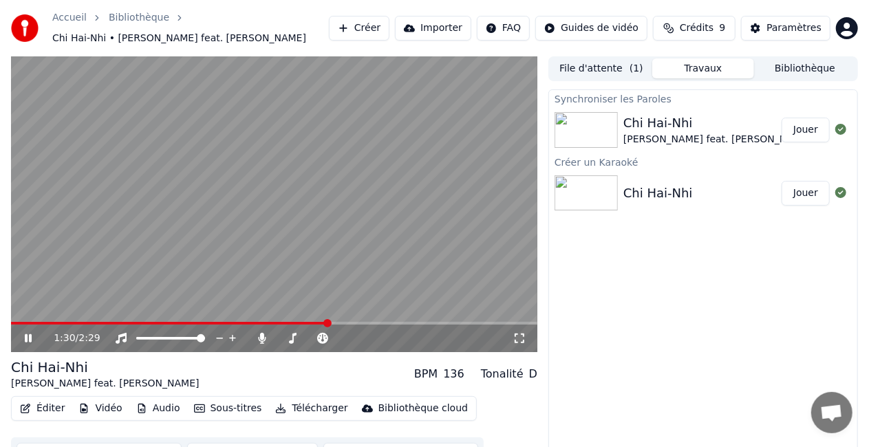
click at [263, 315] on video at bounding box center [274, 204] width 527 height 296
click at [251, 322] on span at bounding box center [170, 323] width 318 height 3
click at [23, 335] on icon at bounding box center [38, 338] width 32 height 11
click at [44, 406] on button "Éditer" at bounding box center [42, 408] width 56 height 19
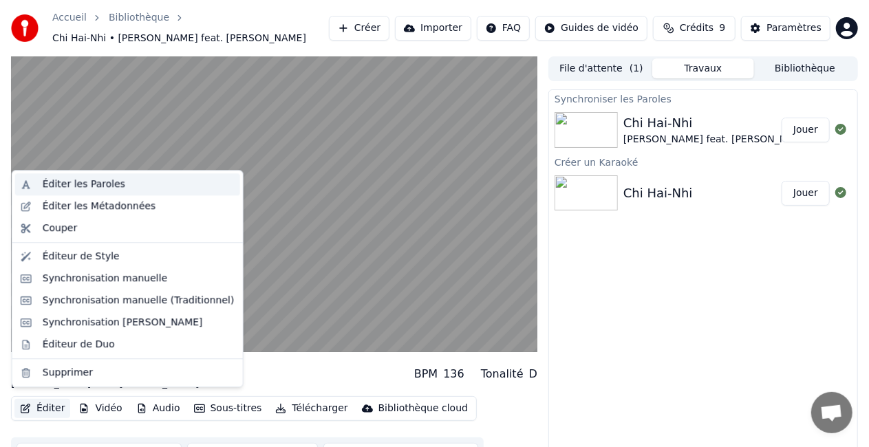
click at [115, 188] on div "Éditer les Paroles" at bounding box center [139, 185] width 192 height 14
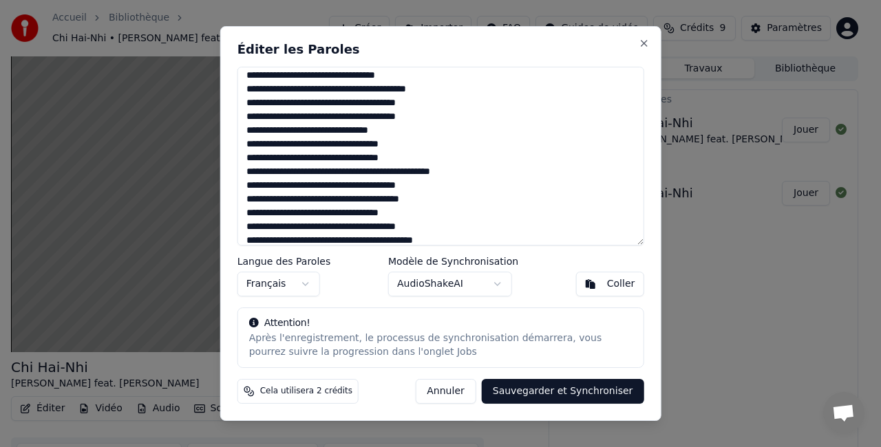
scroll to position [32, 0]
drag, startPoint x: 402, startPoint y: 153, endPoint x: 246, endPoint y: 154, distance: 155.6
click at [246, 154] on textarea at bounding box center [440, 156] width 407 height 179
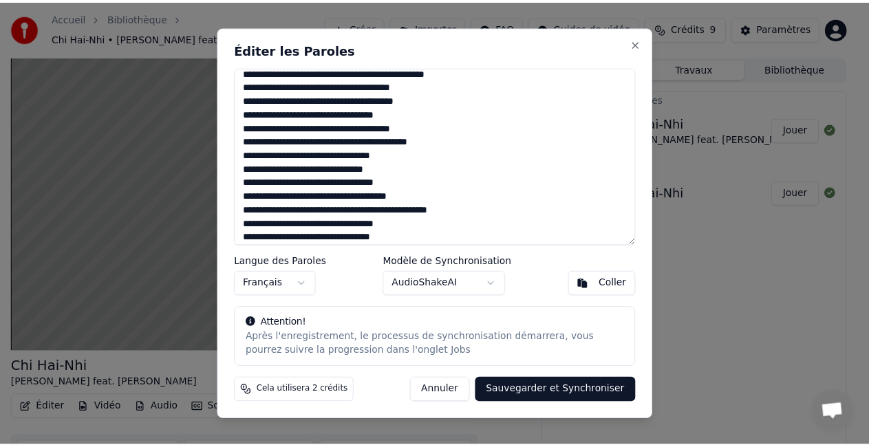
scroll to position [135, 0]
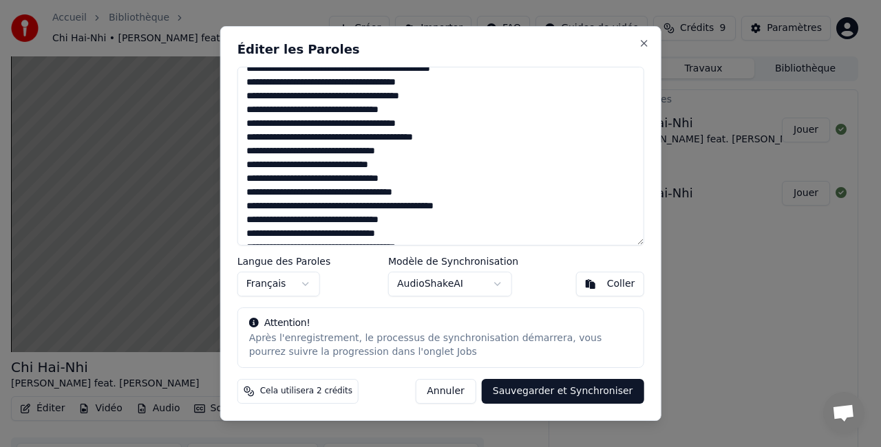
drag, startPoint x: 421, startPoint y: 191, endPoint x: 241, endPoint y: 195, distance: 180.4
click at [241, 195] on textarea at bounding box center [440, 156] width 407 height 179
type textarea "**********"
click at [569, 392] on button "Sauvegarder et Synchroniser" at bounding box center [563, 391] width 162 height 25
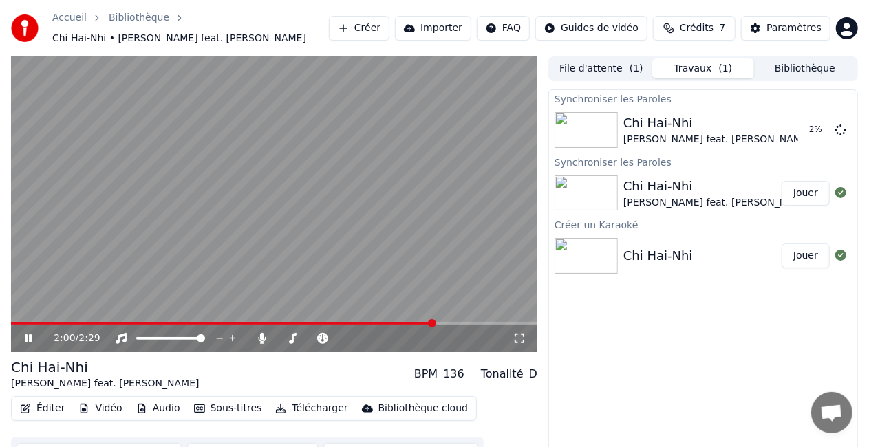
click at [396, 200] on video at bounding box center [274, 204] width 527 height 296
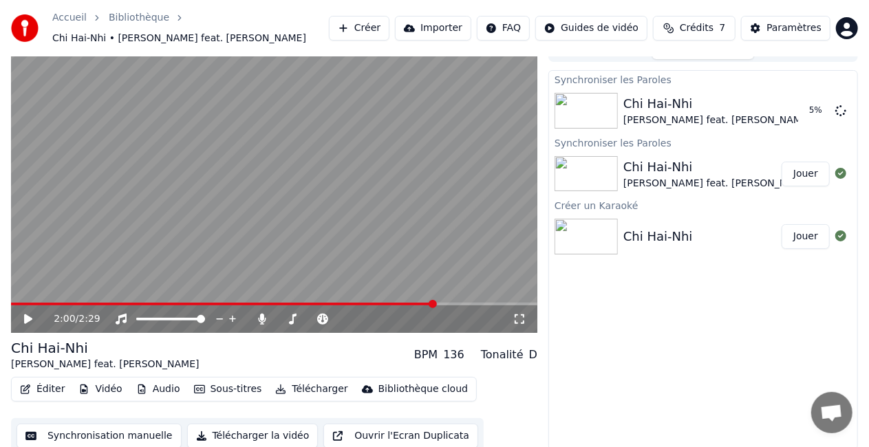
scroll to position [0, 0]
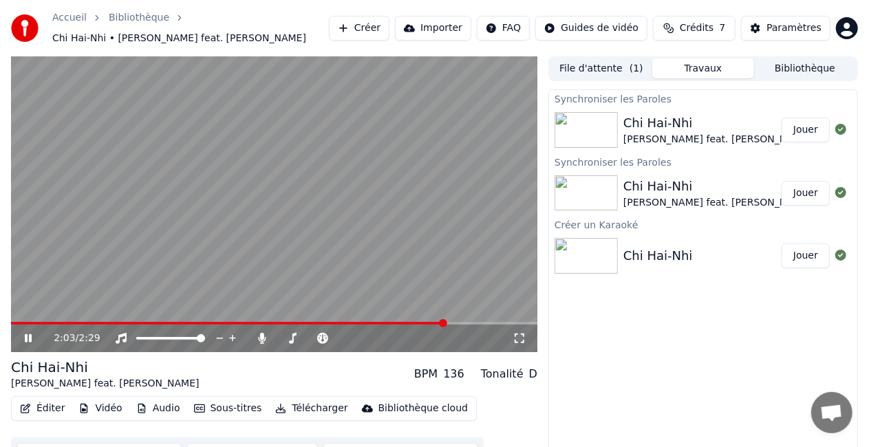
click at [28, 333] on icon at bounding box center [38, 338] width 32 height 11
click at [801, 123] on button "Jouer" at bounding box center [806, 130] width 48 height 25
click at [30, 335] on icon at bounding box center [28, 339] width 7 height 8
click at [45, 399] on button "Éditer" at bounding box center [42, 408] width 56 height 19
click at [272, 348] on div "0:01 / 2:29 Chi Hai-Nhi Pierre Grenier feat. Hélène BPM 136 Tonalité D Éditer V…" at bounding box center [274, 264] width 527 height 417
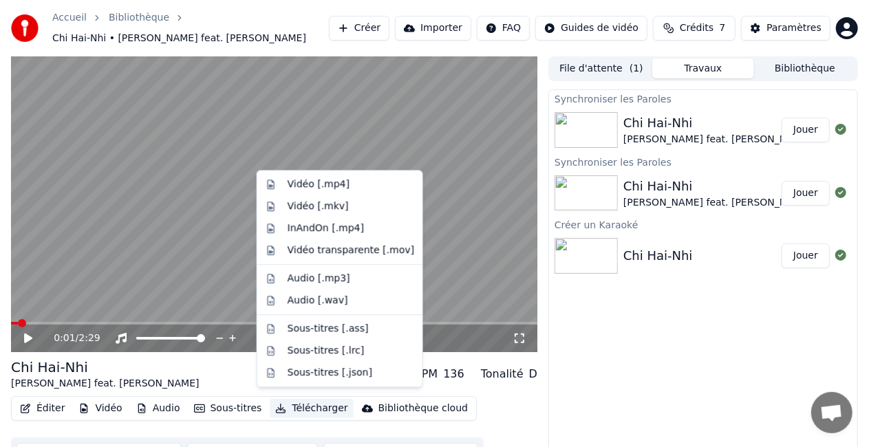
click at [301, 402] on button "Télécharger" at bounding box center [311, 408] width 83 height 19
click at [343, 188] on div "Vidéo [.mp4]" at bounding box center [351, 185] width 127 height 14
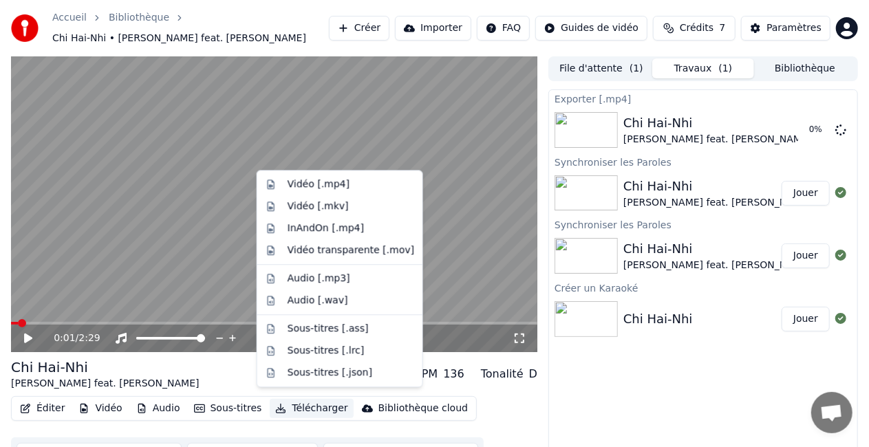
click at [290, 402] on button "Télécharger" at bounding box center [311, 408] width 83 height 19
click at [310, 188] on div "Vidéo [.mp4]" at bounding box center [319, 185] width 62 height 14
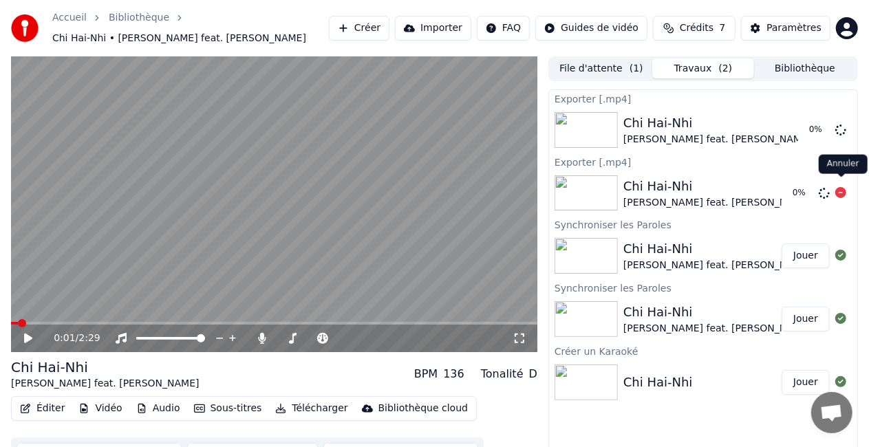
click at [841, 187] on icon at bounding box center [841, 192] width 11 height 11
click at [524, 334] on icon at bounding box center [520, 339] width 10 height 10
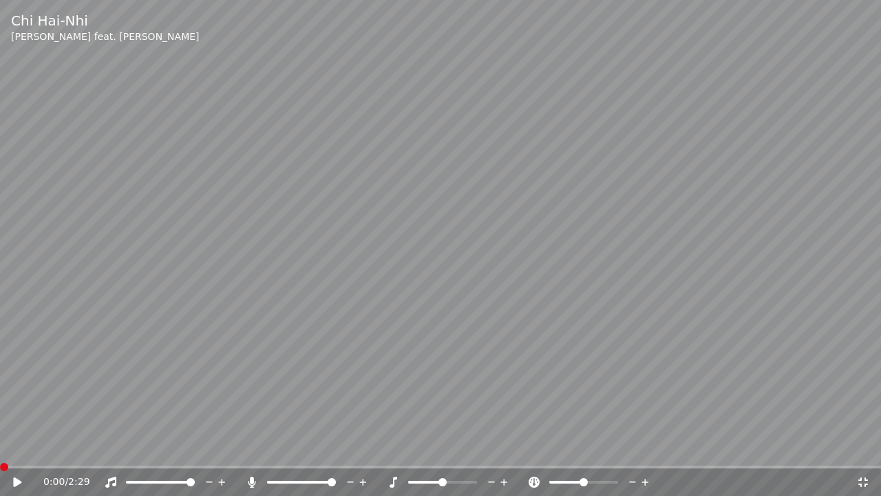
click at [107, 354] on video at bounding box center [440, 248] width 881 height 496
click at [312, 253] on video at bounding box center [440, 248] width 881 height 496
click at [0, 447] on span at bounding box center [4, 467] width 8 height 8
click at [14, 447] on icon at bounding box center [17, 482] width 8 height 10
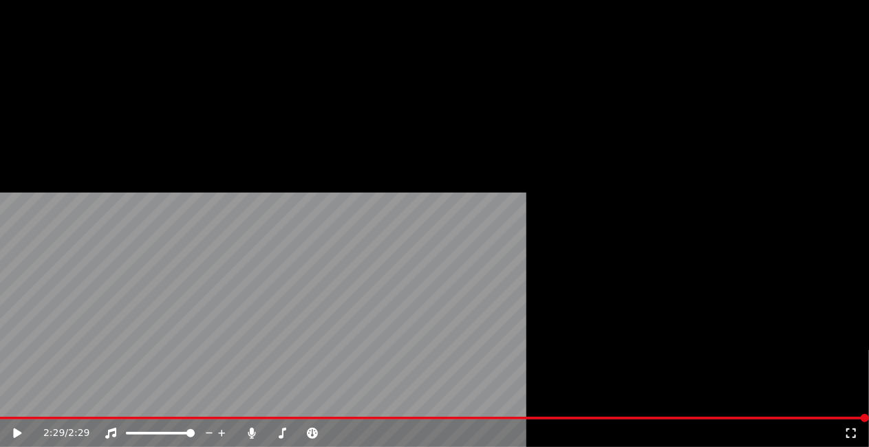
scroll to position [12, 0]
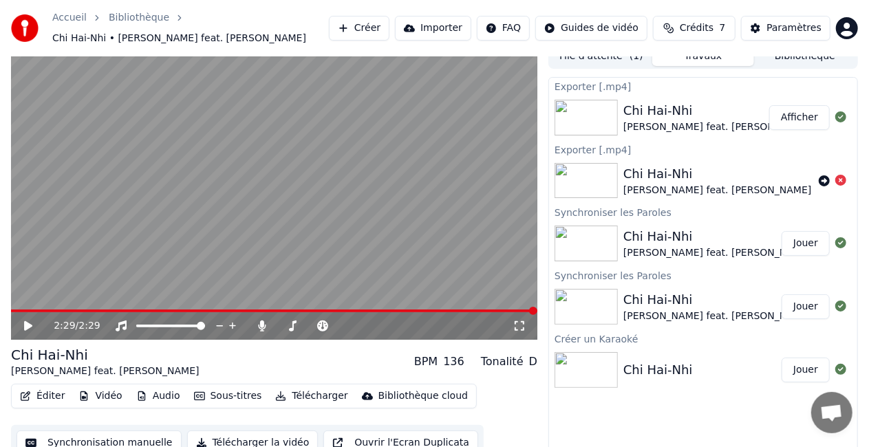
click at [803, 105] on button "Afficher" at bounding box center [800, 117] width 61 height 25
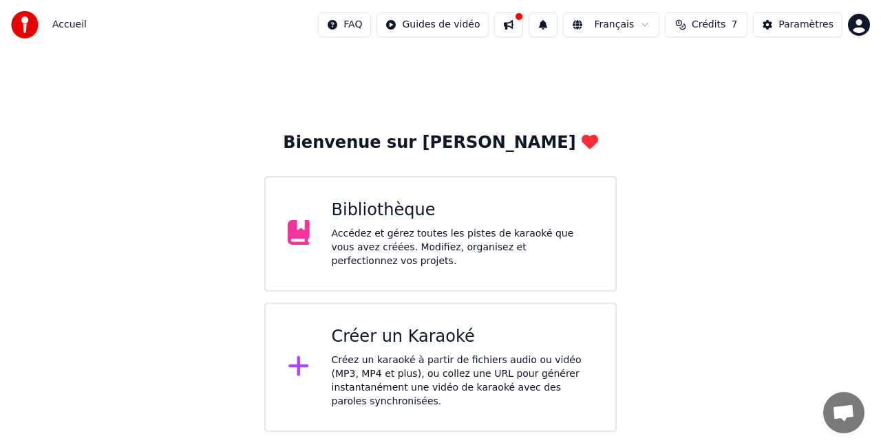
click at [480, 222] on div "Bibliothèque" at bounding box center [463, 211] width 262 height 22
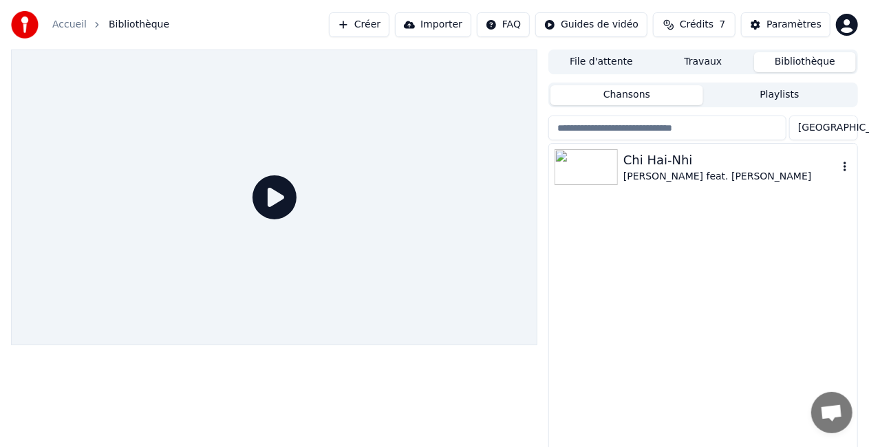
click at [727, 167] on div "Chi Hai-Nhi" at bounding box center [731, 160] width 215 height 19
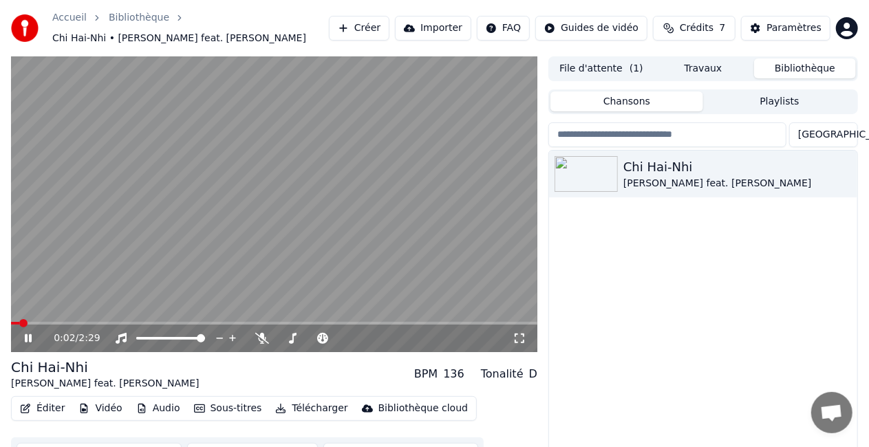
click at [43, 399] on button "Éditer" at bounding box center [42, 408] width 56 height 19
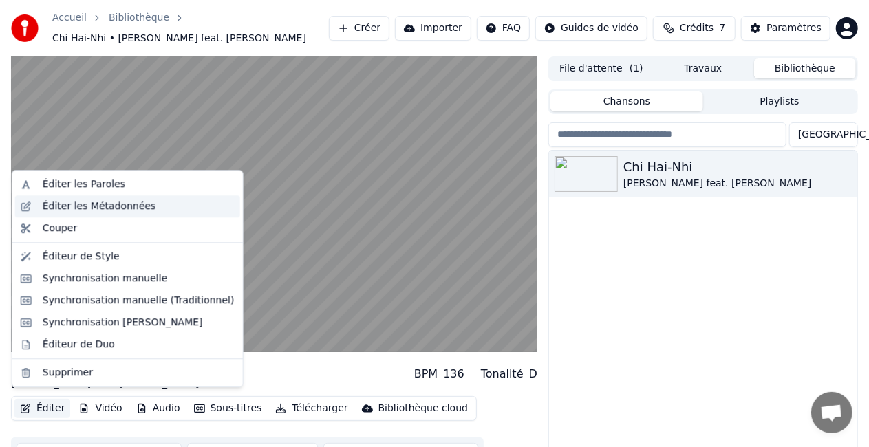
click at [114, 210] on div "Éditer les Métadonnées" at bounding box center [100, 207] width 114 height 14
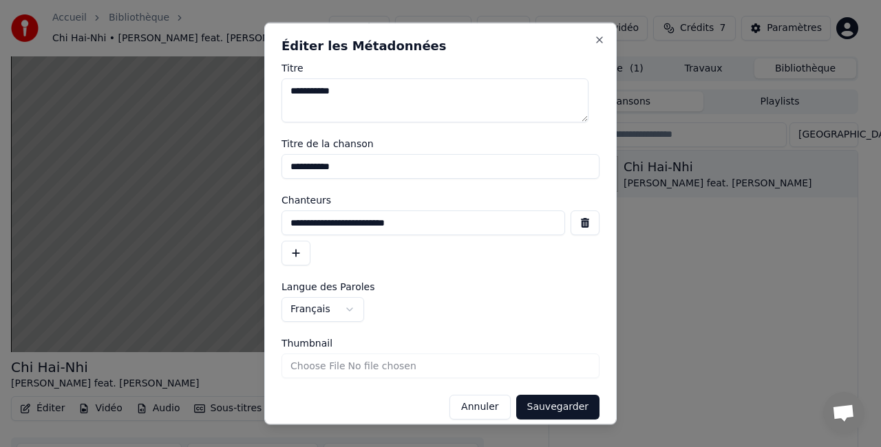
drag, startPoint x: 419, startPoint y: 222, endPoint x: 273, endPoint y: 214, distance: 146.8
click at [273, 214] on div "**********" at bounding box center [440, 224] width 352 height 403
type input "**********"
click at [549, 409] on button "Sauvegarder" at bounding box center [557, 407] width 83 height 25
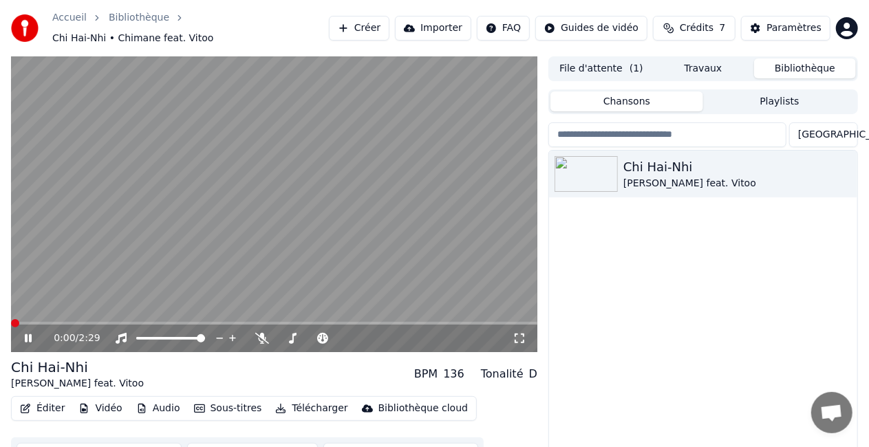
click at [11, 321] on span at bounding box center [15, 323] width 8 height 8
click at [262, 333] on icon at bounding box center [262, 338] width 14 height 11
click at [306, 319] on span at bounding box center [305, 323] width 8 height 8
click at [286, 319] on span at bounding box center [288, 323] width 8 height 8
click at [270, 319] on span at bounding box center [271, 323] width 8 height 8
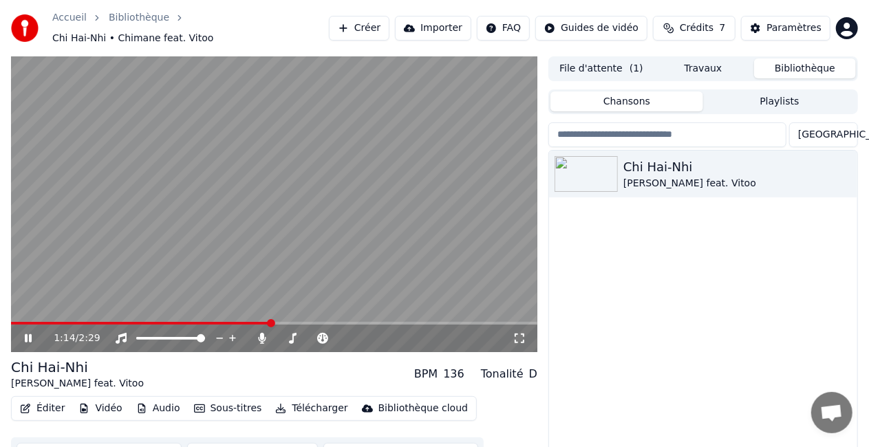
click at [246, 322] on span at bounding box center [141, 323] width 260 height 3
click at [269, 325] on div "1:07 / 2:29" at bounding box center [274, 339] width 527 height 28
click at [301, 311] on video at bounding box center [274, 204] width 527 height 296
click at [303, 325] on div "1:27 / 2:29" at bounding box center [274, 339] width 527 height 28
click at [297, 319] on span at bounding box center [299, 323] width 8 height 8
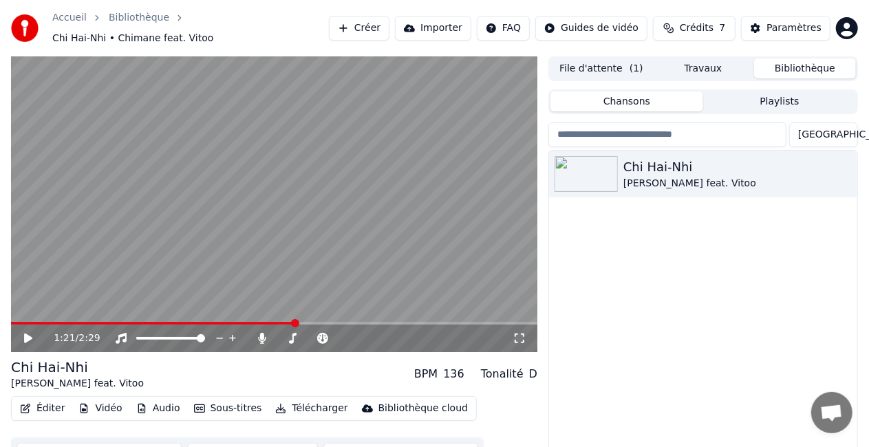
click at [22, 333] on icon at bounding box center [38, 338] width 32 height 11
click at [289, 322] on span at bounding box center [161, 323] width 300 height 3
click at [246, 322] on span at bounding box center [152, 323] width 283 height 3
click at [306, 215] on video at bounding box center [274, 204] width 527 height 296
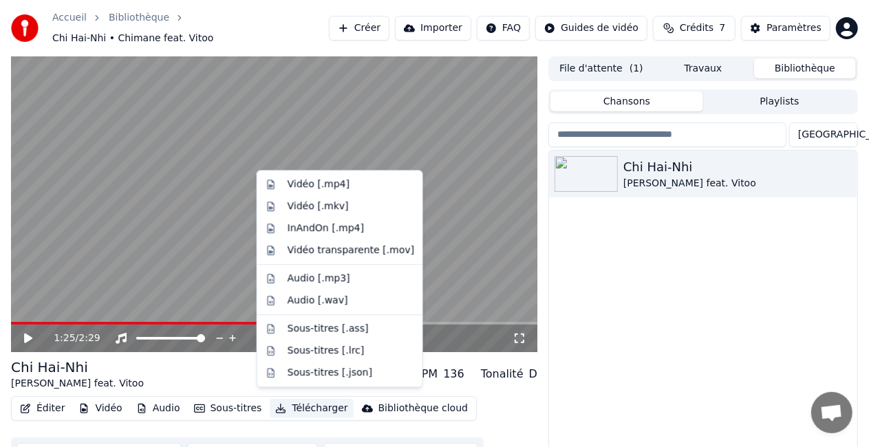
click at [308, 401] on button "Télécharger" at bounding box center [311, 408] width 83 height 19
click at [351, 186] on div "Vidéo [.mp4]" at bounding box center [351, 185] width 127 height 14
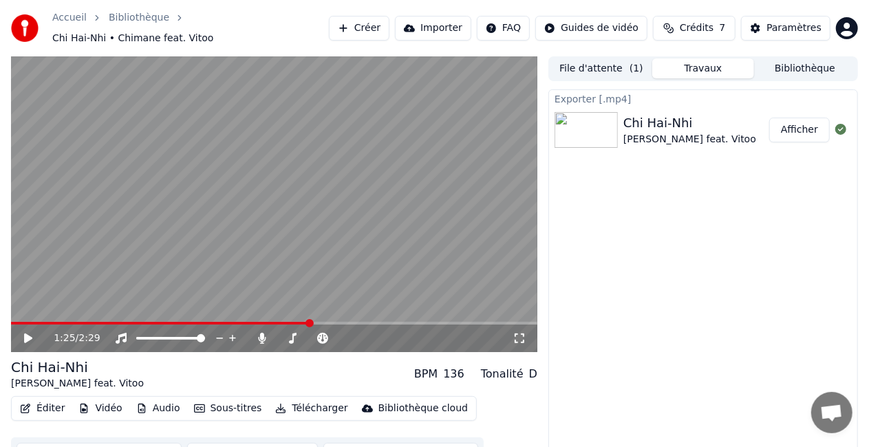
click at [805, 123] on button "Afficher" at bounding box center [800, 130] width 61 height 25
